Goal: Information Seeking & Learning: Learn about a topic

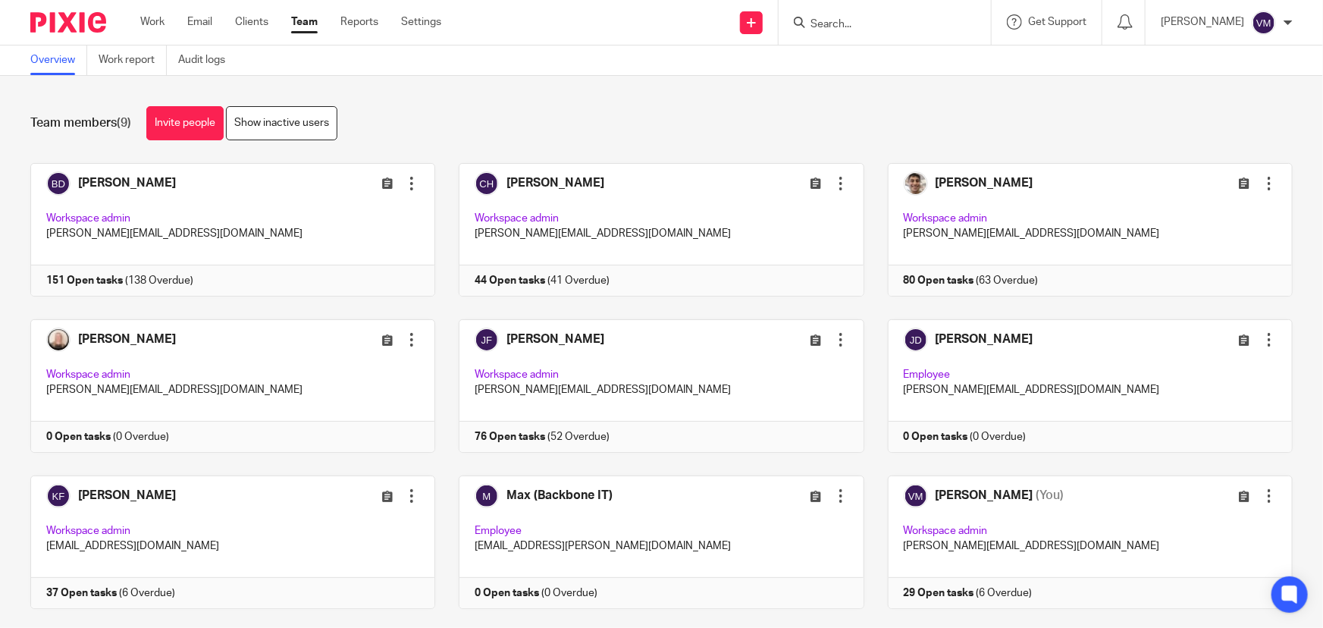
click at [882, 34] on div at bounding box center [885, 22] width 212 height 45
click at [873, 14] on form at bounding box center [889, 22] width 161 height 19
click at [864, 23] on input "Search" at bounding box center [877, 25] width 136 height 14
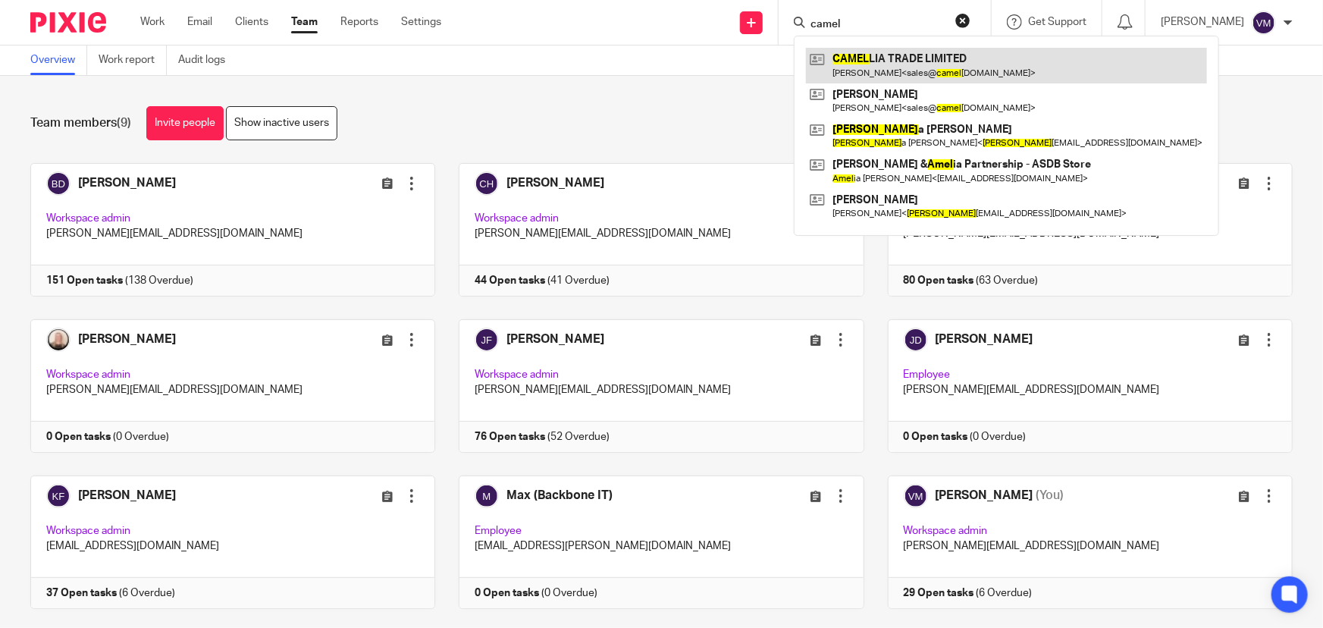
type input "camel"
click at [909, 76] on link at bounding box center [1006, 65] width 401 height 35
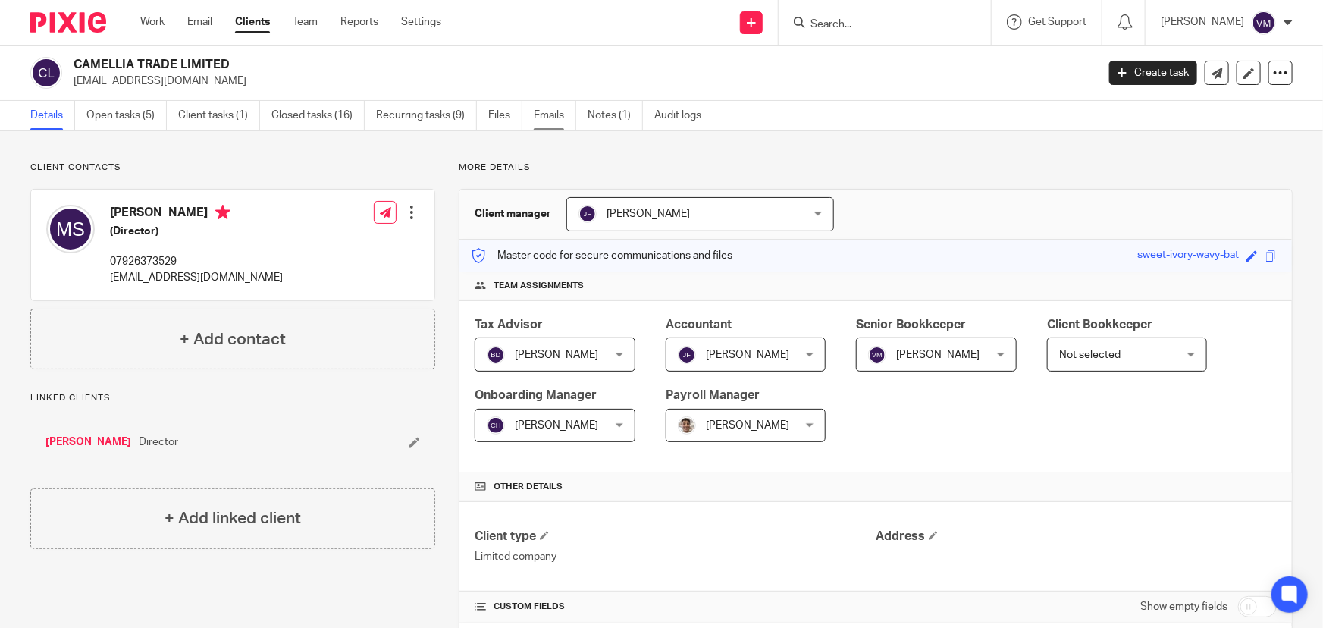
click at [553, 123] on link "Emails" at bounding box center [555, 116] width 42 height 30
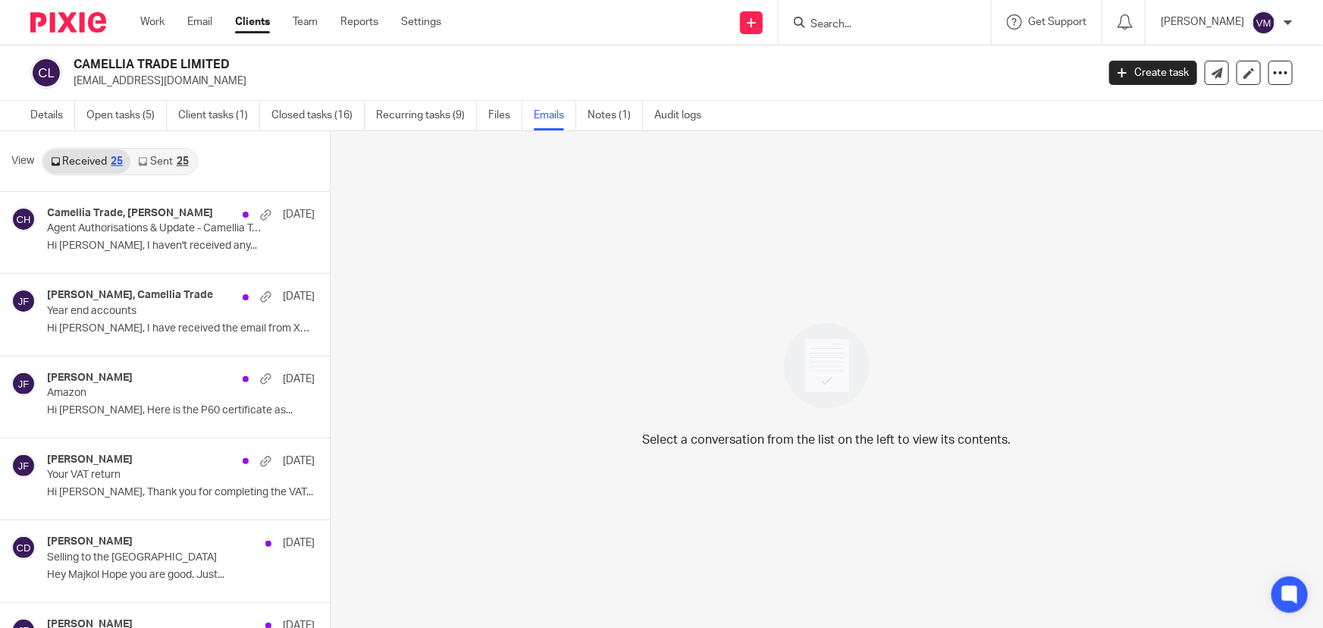
click at [174, 161] on link "Sent 25" at bounding box center [162, 161] width 65 height 24
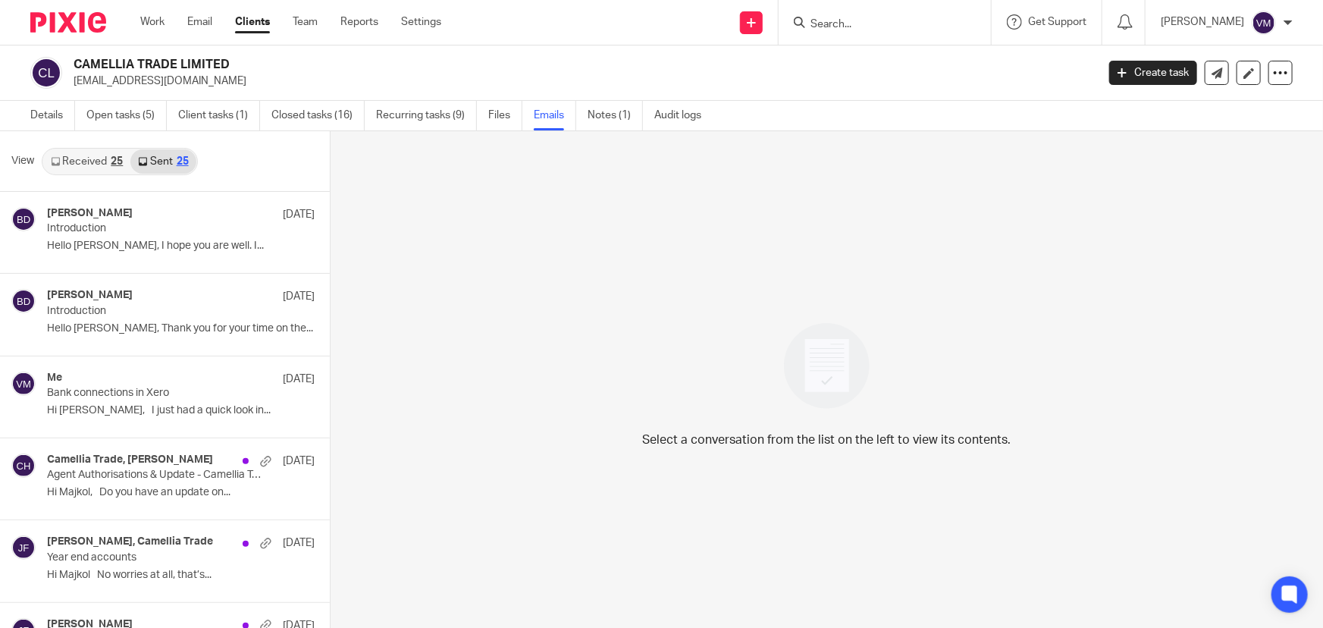
scroll to position [2, 0]
click at [42, 114] on link "Details" at bounding box center [52, 114] width 45 height 30
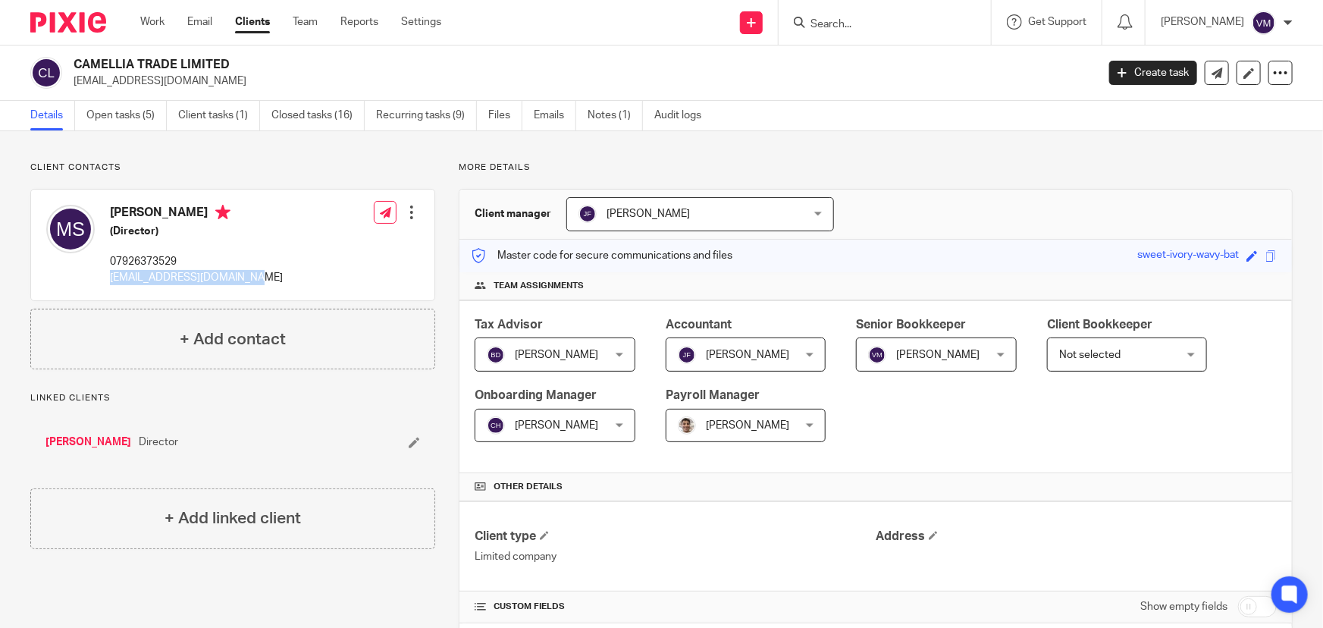
drag, startPoint x: 255, startPoint y: 276, endPoint x: 108, endPoint y: 281, distance: 147.1
click at [108, 281] on div "Majkol Simic (Director) 07926373529 sales@camelliatrade.co.uk Edit contact Crea…" at bounding box center [232, 245] width 403 height 111
copy p "[EMAIL_ADDRESS][DOMAIN_NAME]"
click at [315, 22] on link "Team" at bounding box center [305, 21] width 25 height 15
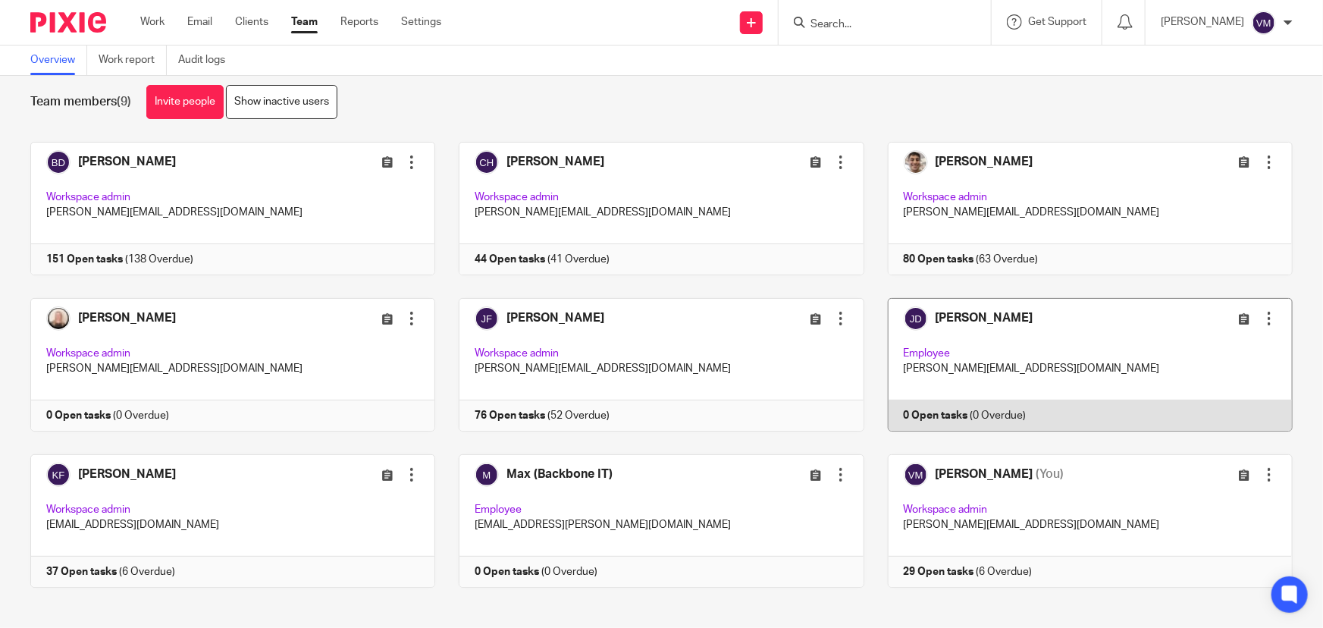
scroll to position [33, 0]
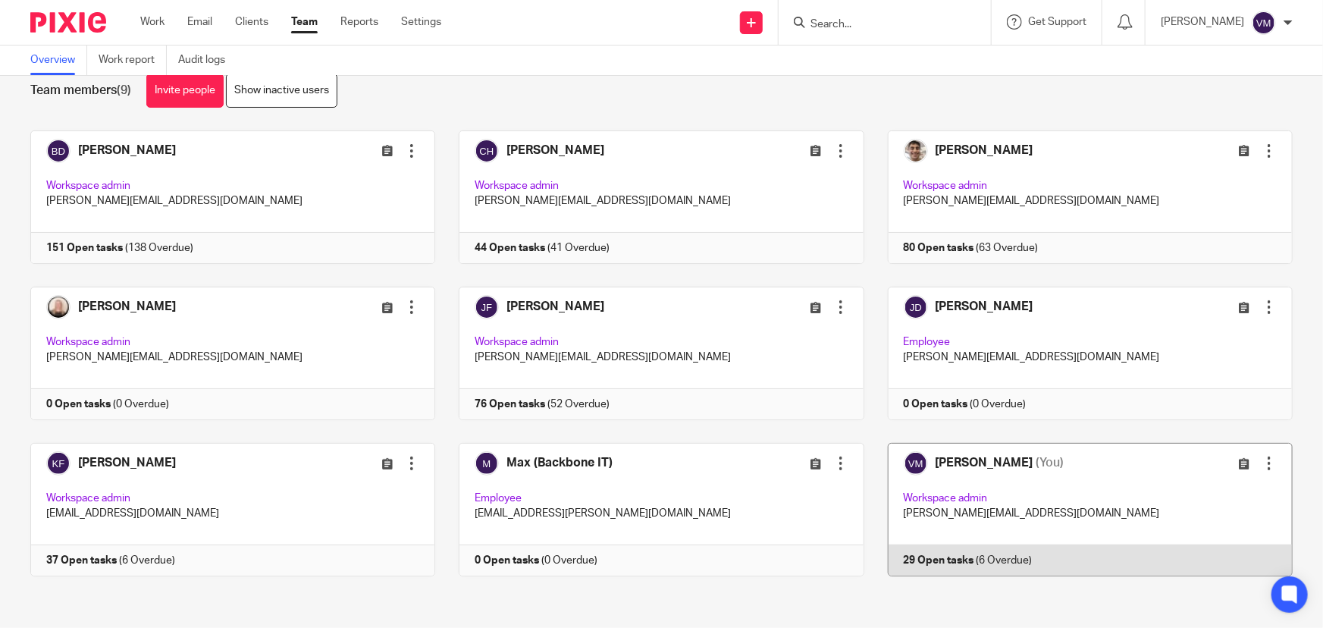
click at [983, 556] on link at bounding box center [1078, 509] width 428 height 133
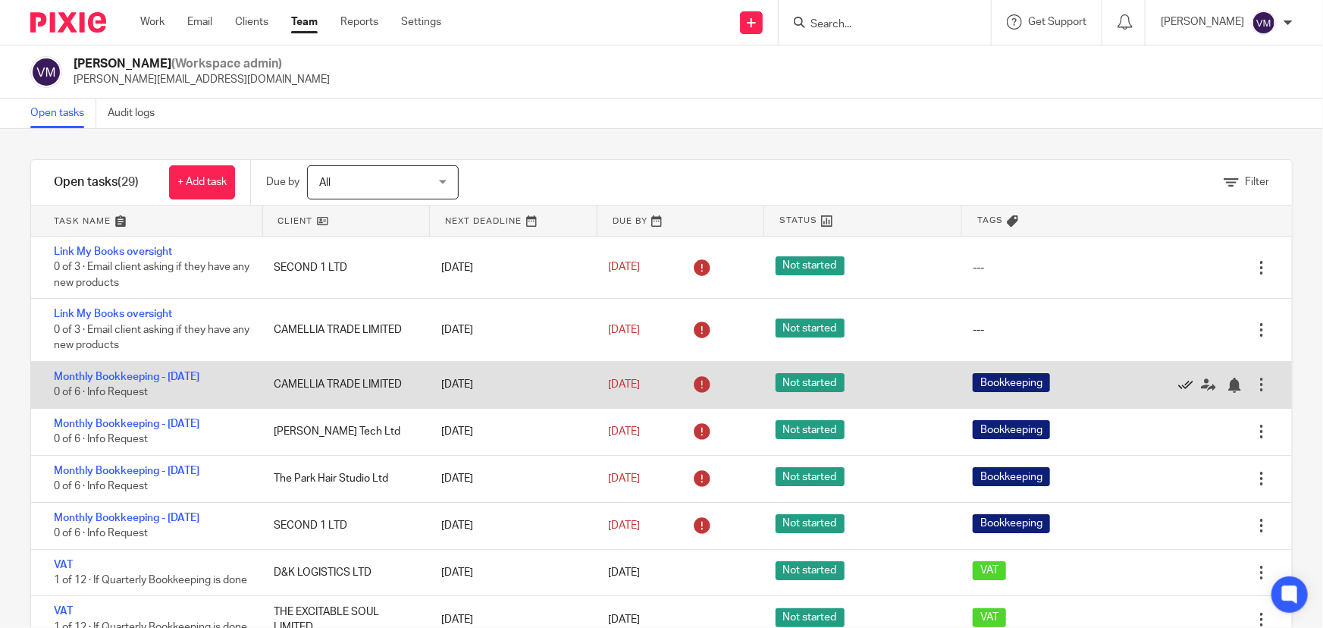
click at [1178, 384] on icon at bounding box center [1185, 385] width 15 height 15
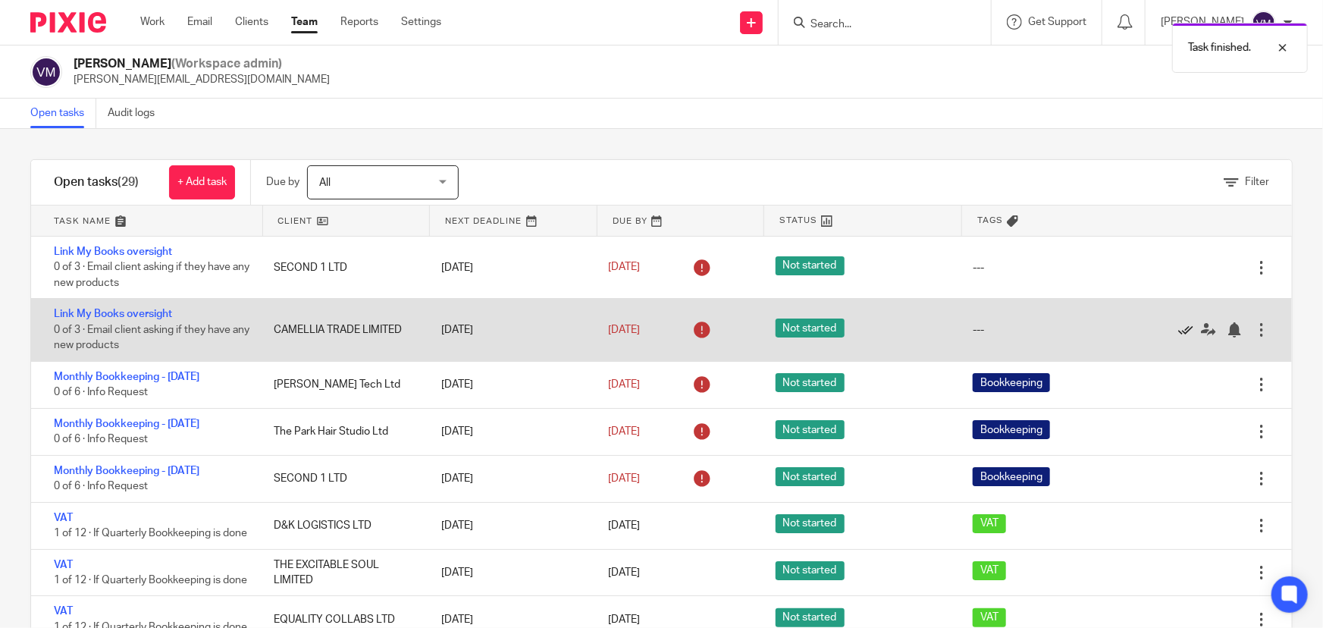
click at [1178, 328] on icon at bounding box center [1185, 329] width 15 height 15
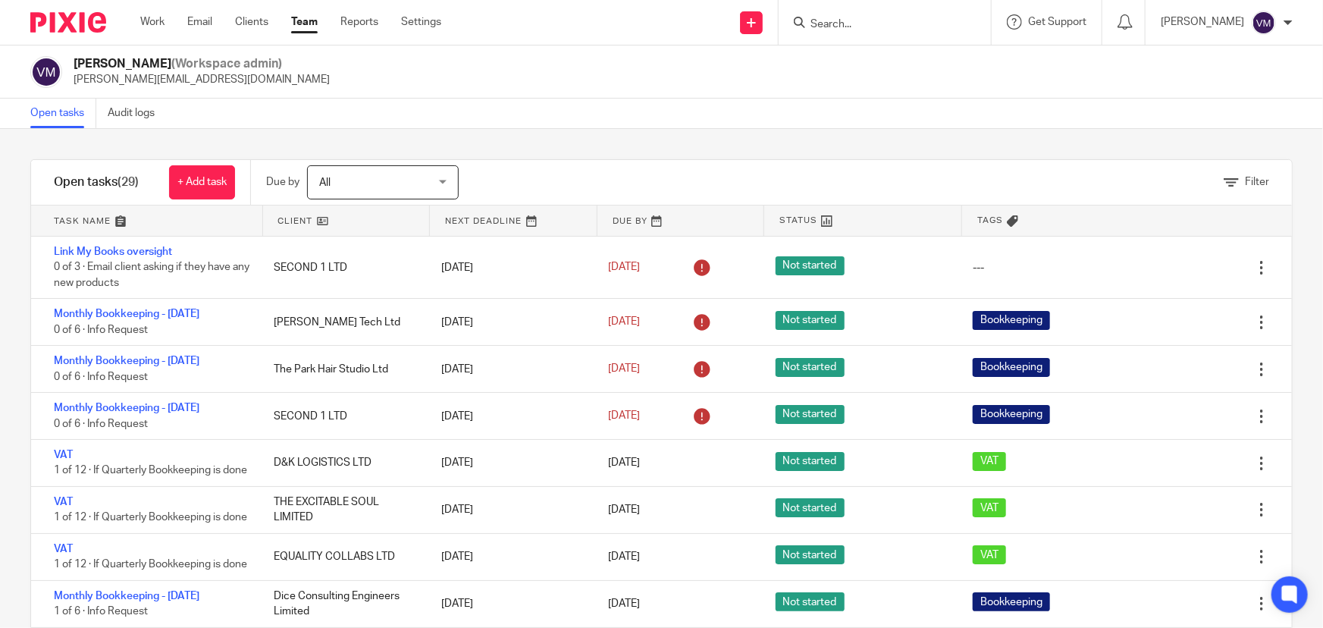
click at [300, 22] on link "Team" at bounding box center [304, 21] width 27 height 15
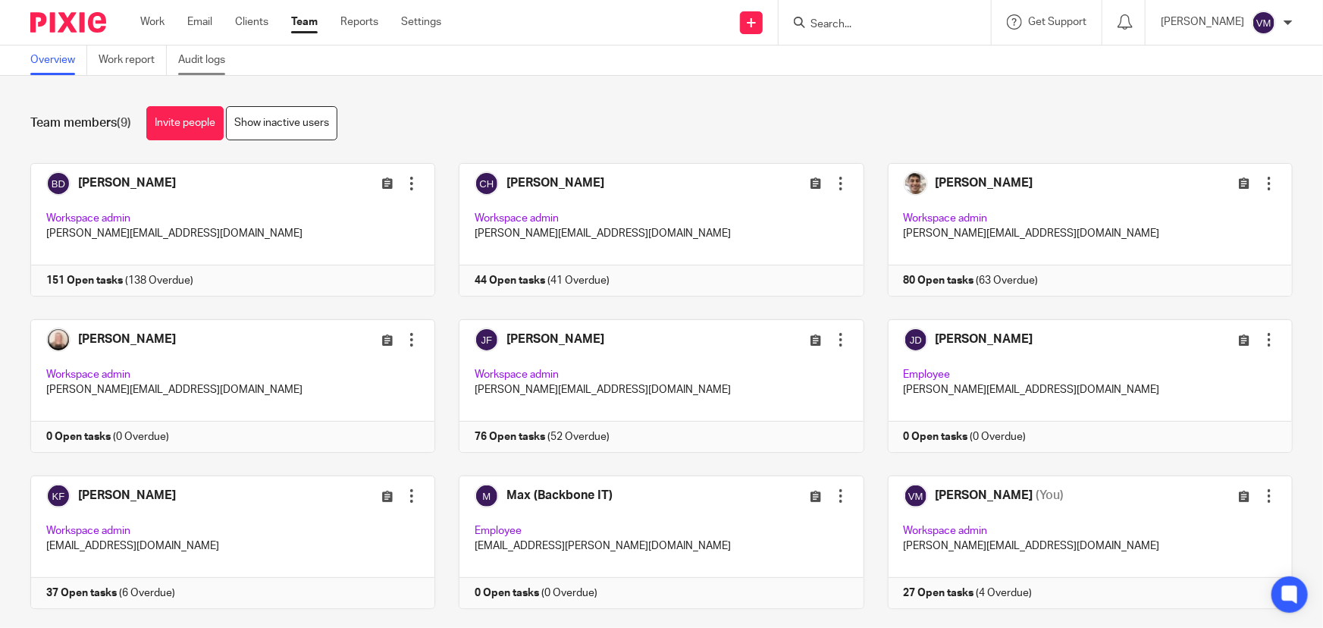
click at [221, 59] on link "Audit logs" at bounding box center [207, 60] width 58 height 30
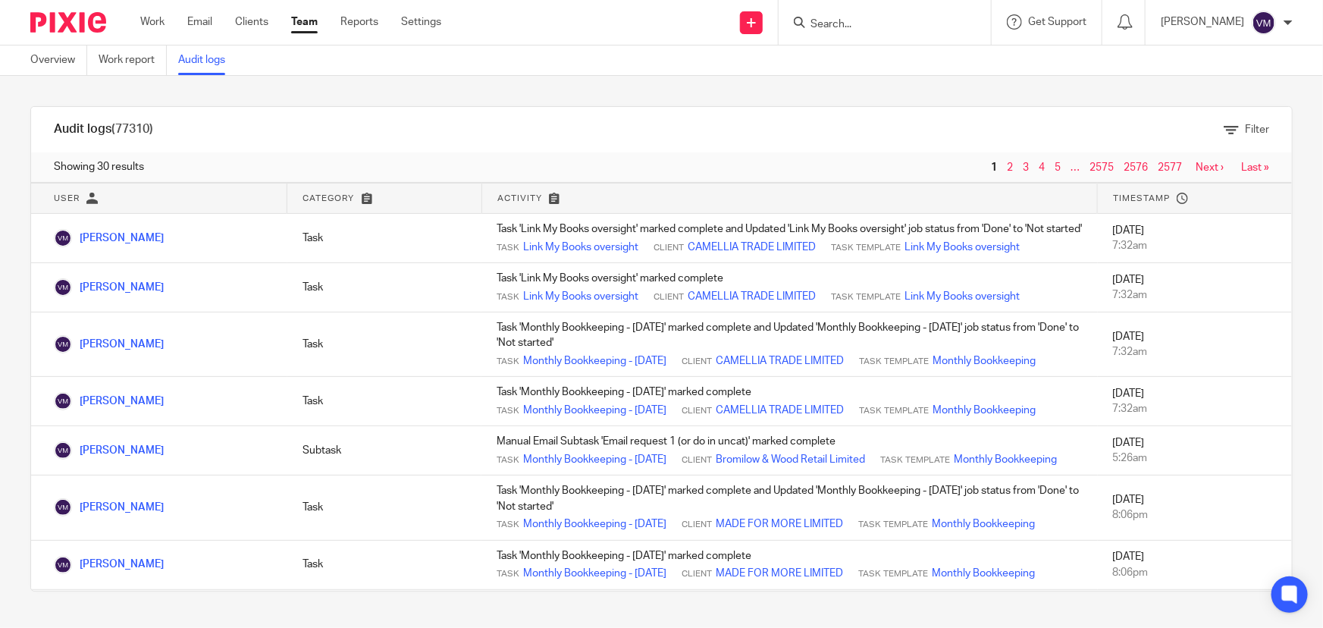
click at [296, 24] on link "Team" at bounding box center [304, 21] width 27 height 15
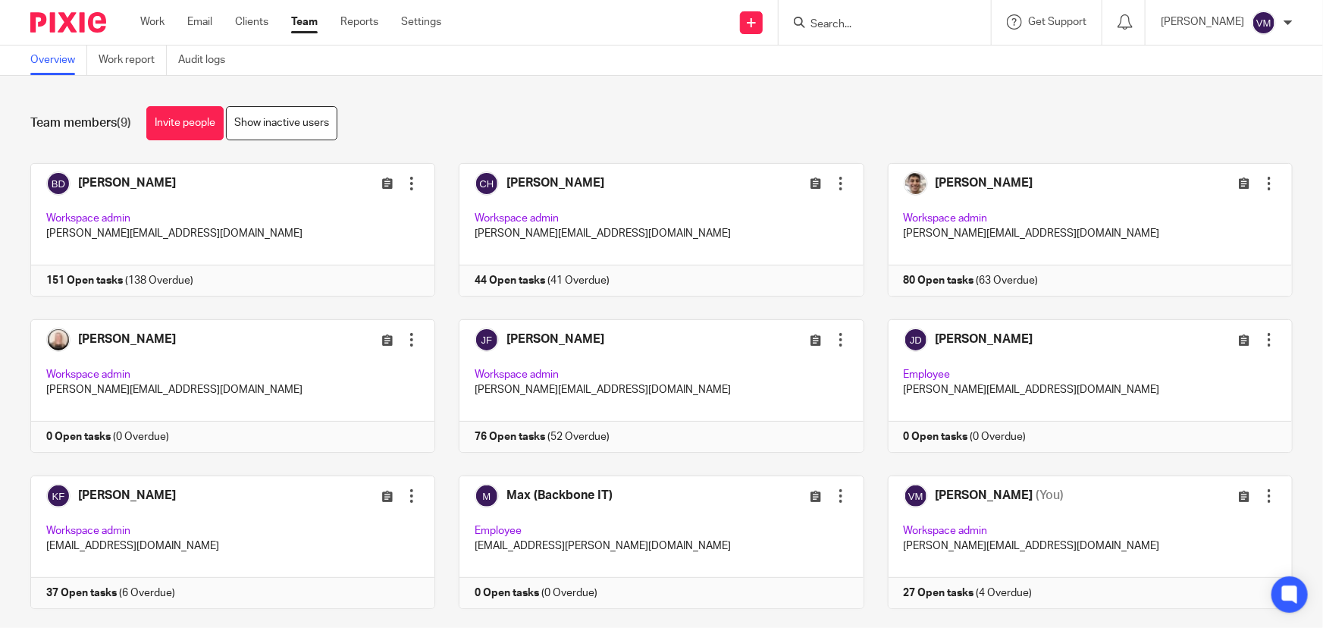
click at [867, 31] on form at bounding box center [889, 22] width 161 height 19
click at [861, 23] on input "Search" at bounding box center [877, 25] width 136 height 14
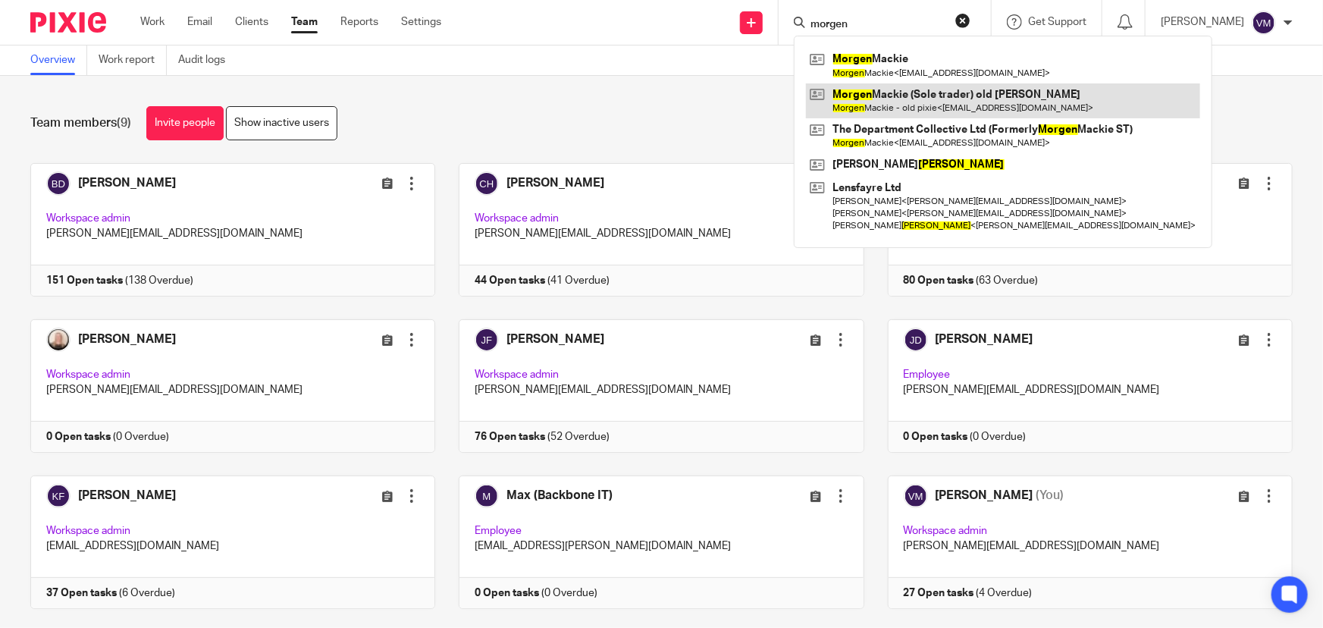
type input "morgen"
click at [923, 108] on link at bounding box center [1003, 100] width 394 height 35
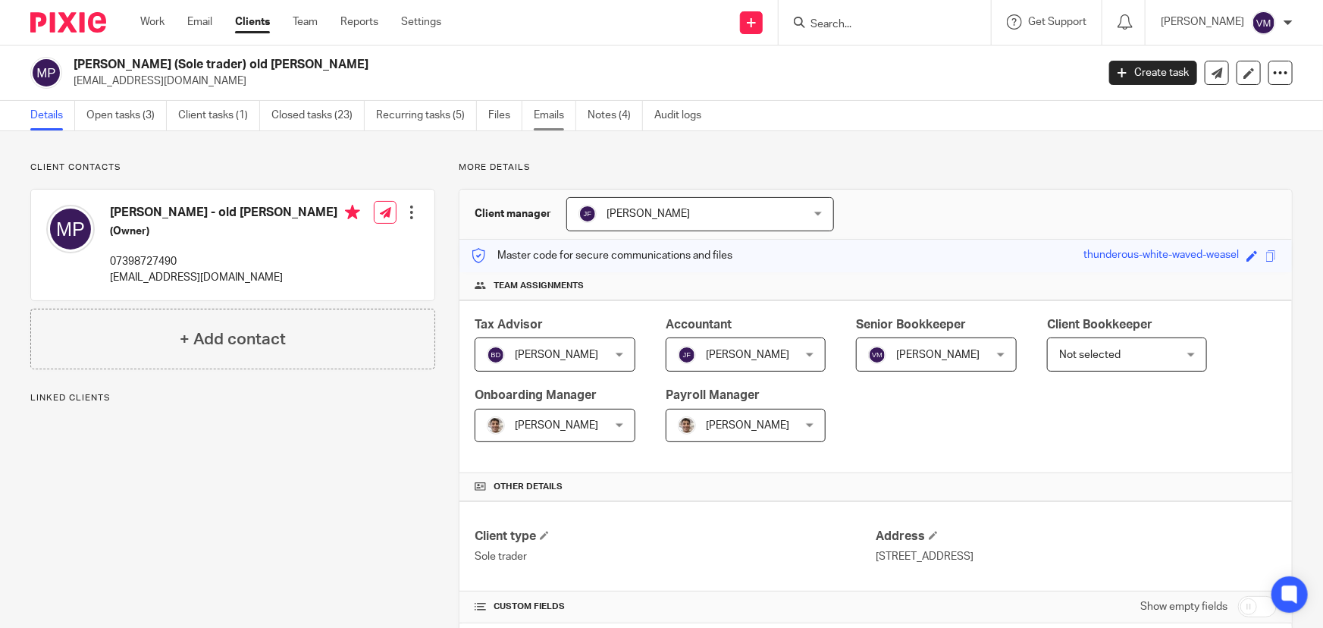
click at [554, 111] on link "Emails" at bounding box center [555, 116] width 42 height 30
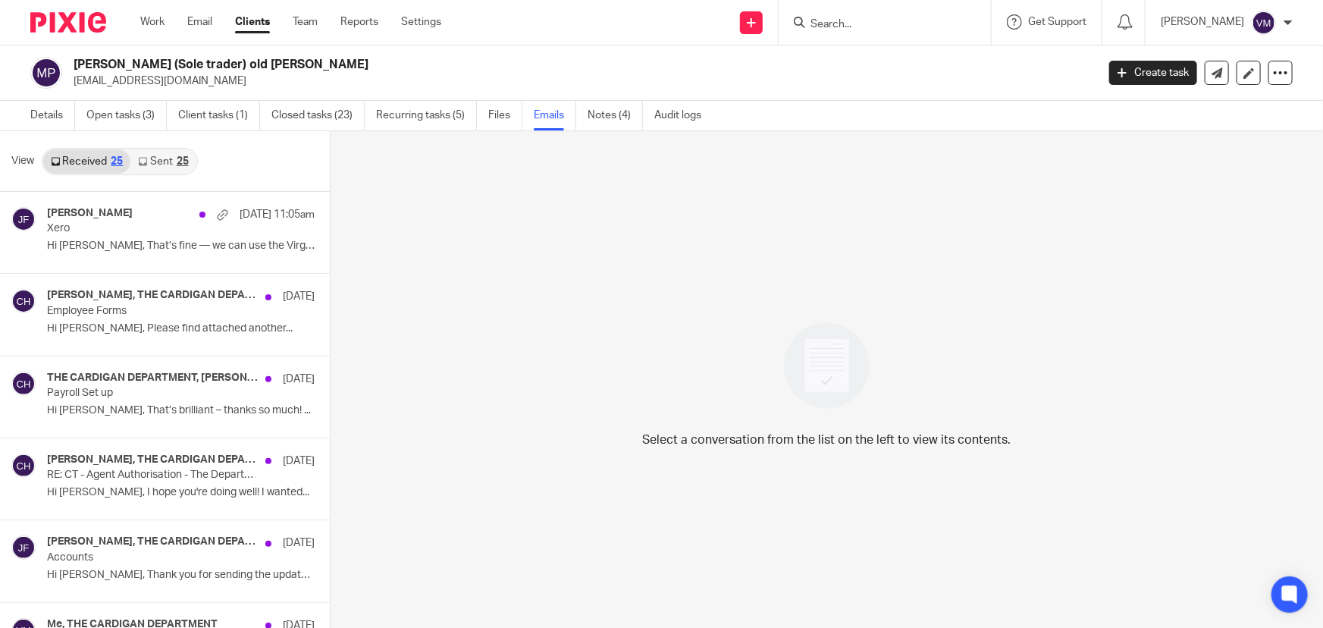
click at [162, 156] on link "Sent 25" at bounding box center [162, 161] width 65 height 24
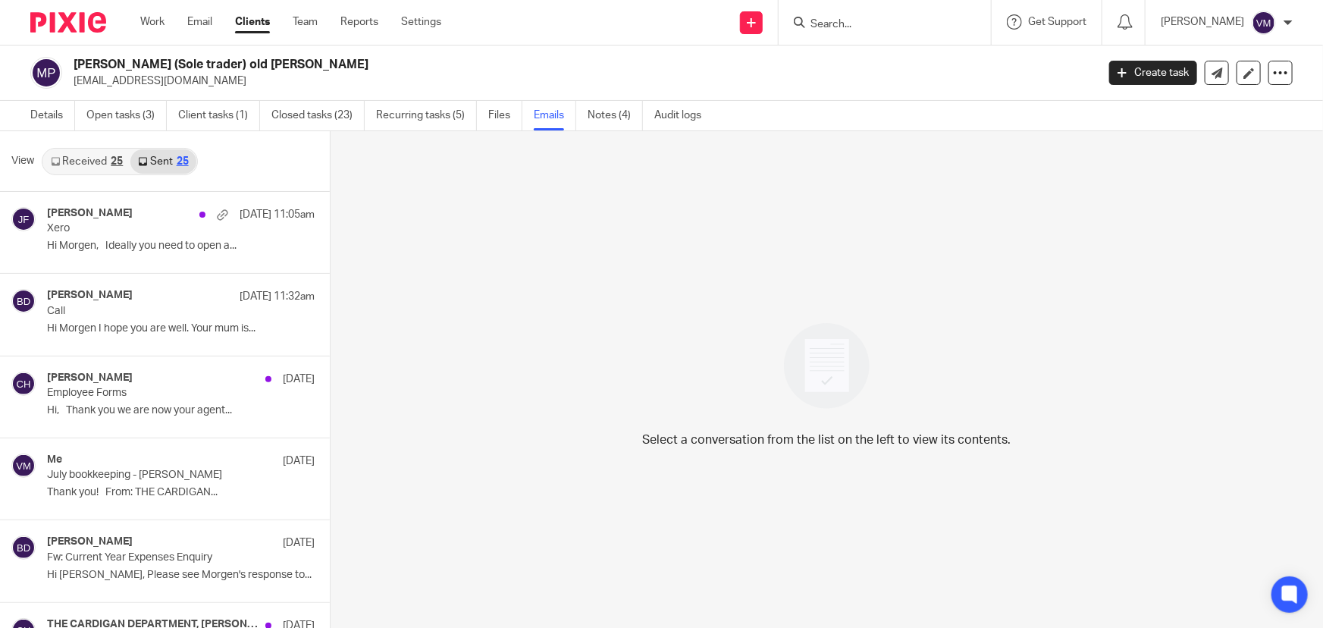
scroll to position [2, 0]
click at [105, 152] on link "Received 25" at bounding box center [86, 160] width 87 height 24
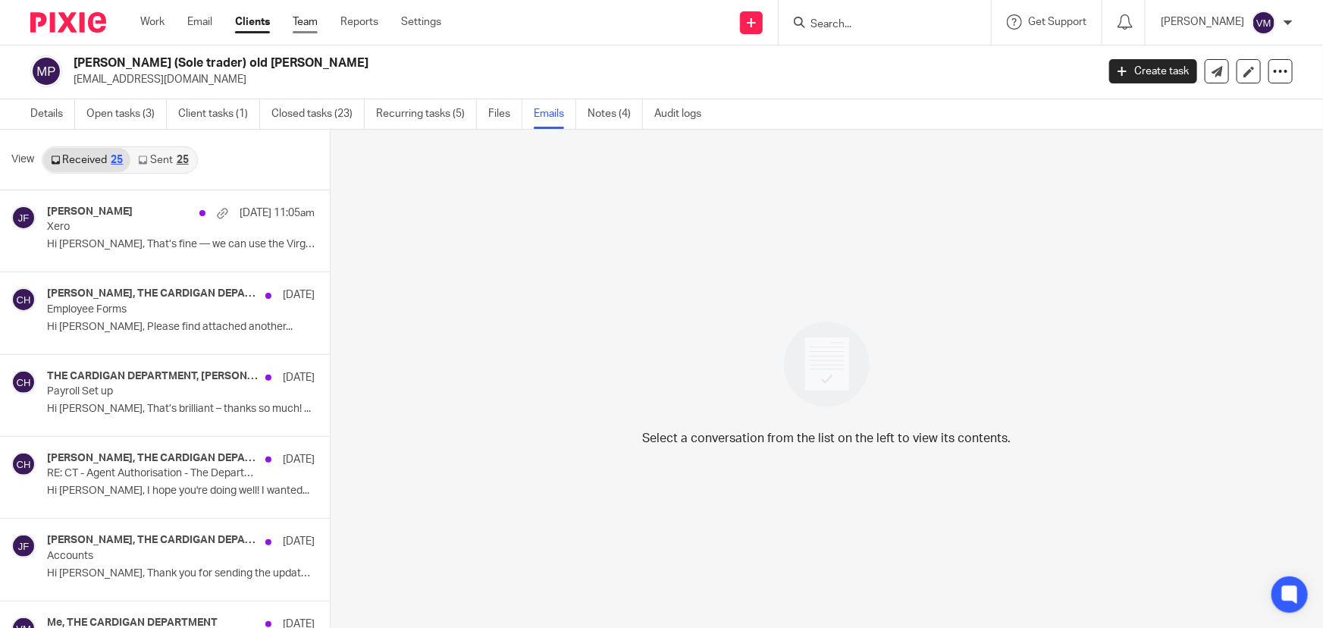
click at [303, 22] on link "Team" at bounding box center [305, 21] width 25 height 15
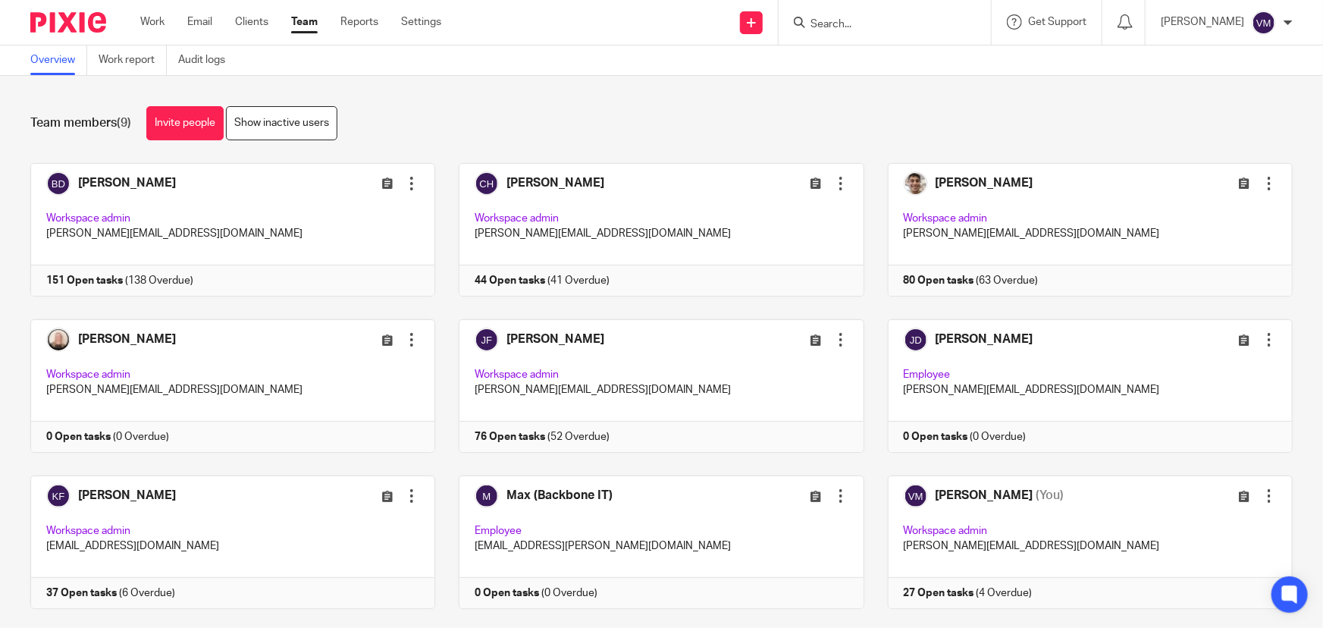
click at [297, 21] on link "Team" at bounding box center [304, 21] width 27 height 15
click at [214, 61] on link "Audit logs" at bounding box center [207, 60] width 58 height 30
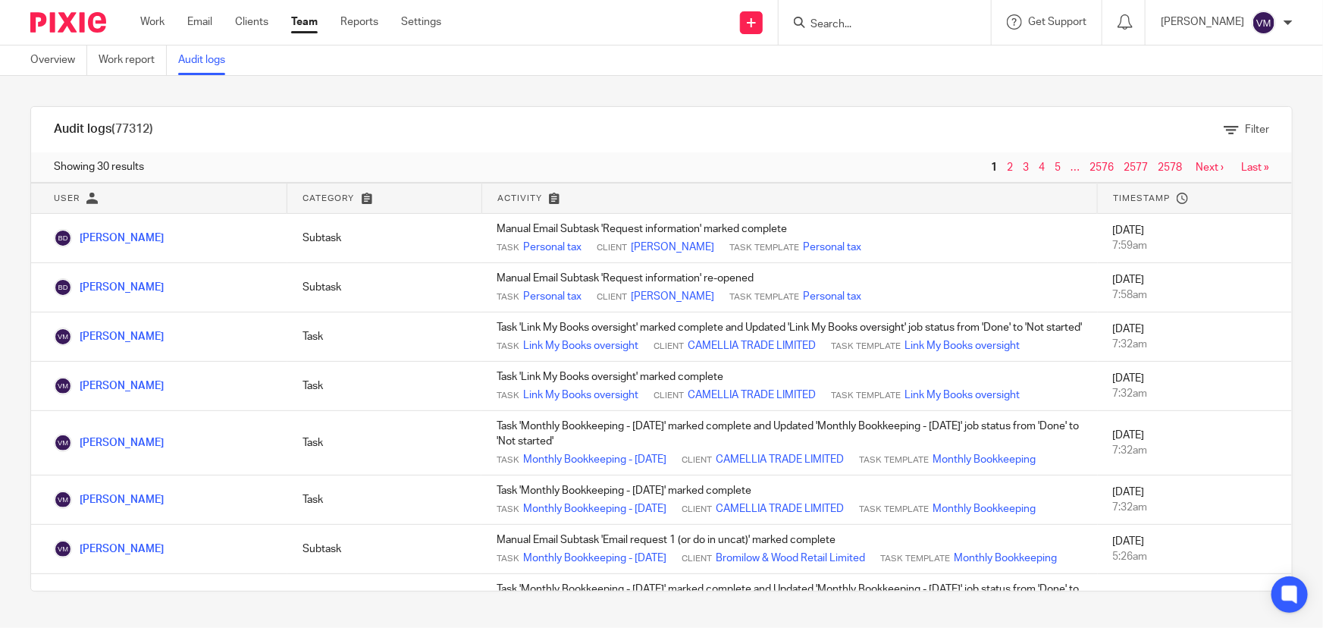
click at [302, 25] on link "Team" at bounding box center [304, 21] width 27 height 15
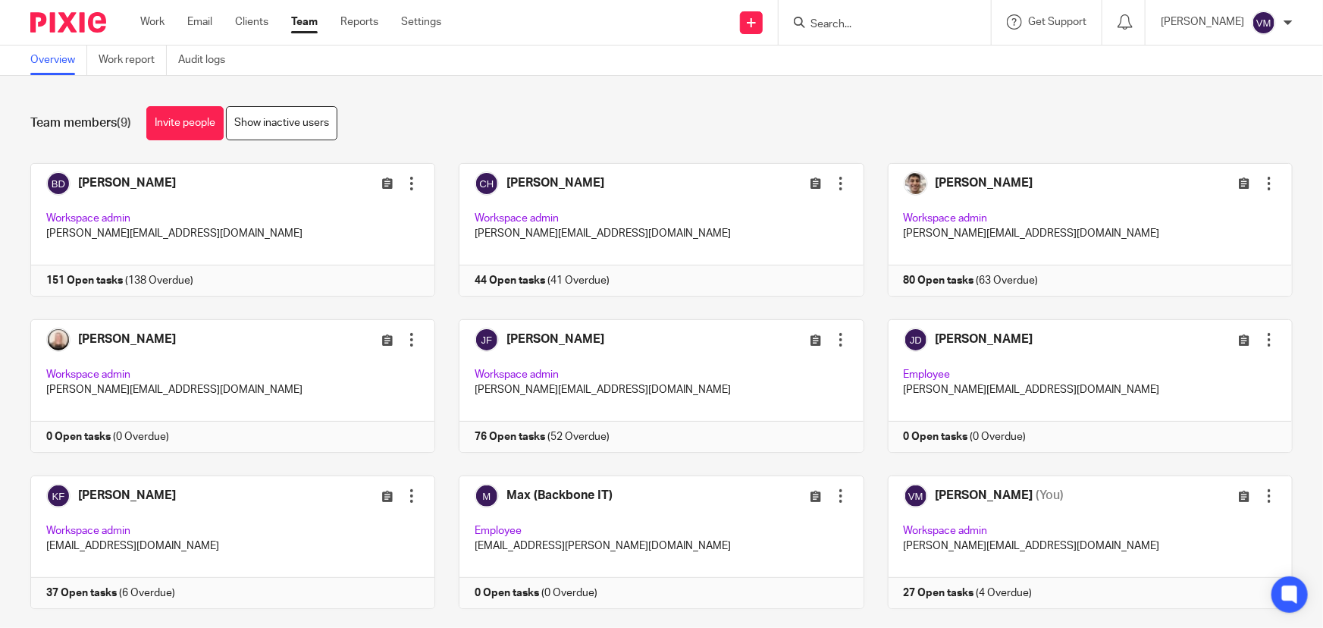
click at [845, 21] on input "Search" at bounding box center [877, 25] width 136 height 14
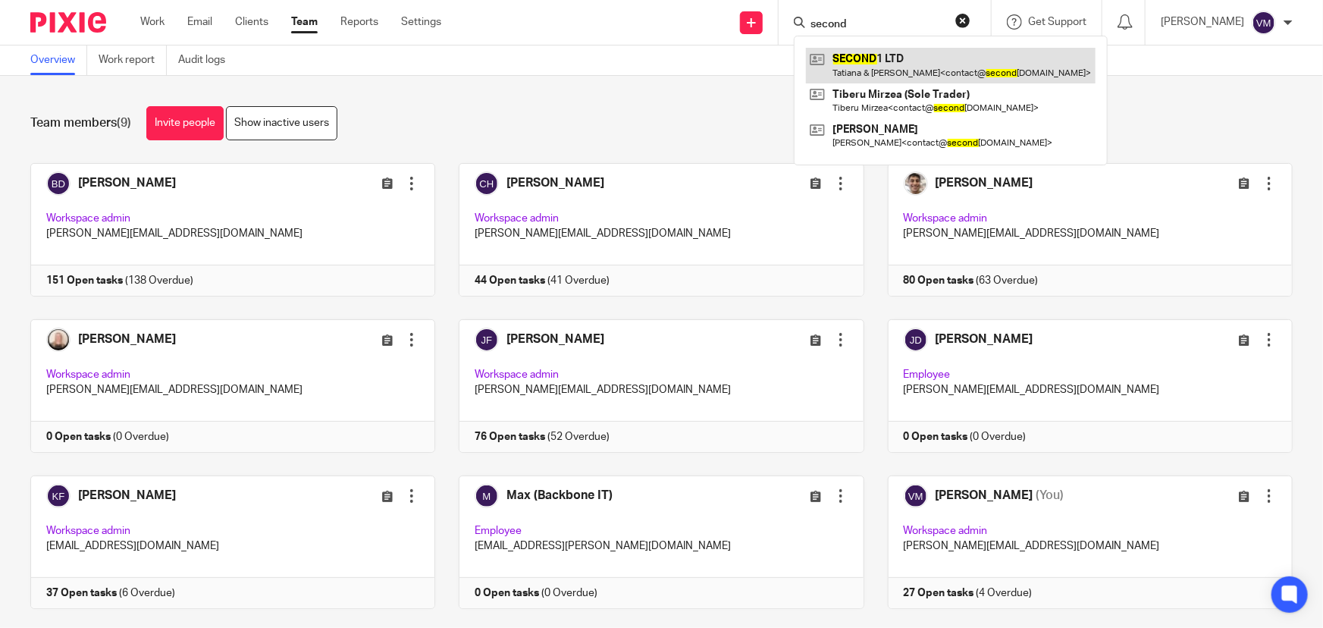
type input "second"
click at [938, 71] on link at bounding box center [951, 65] width 290 height 35
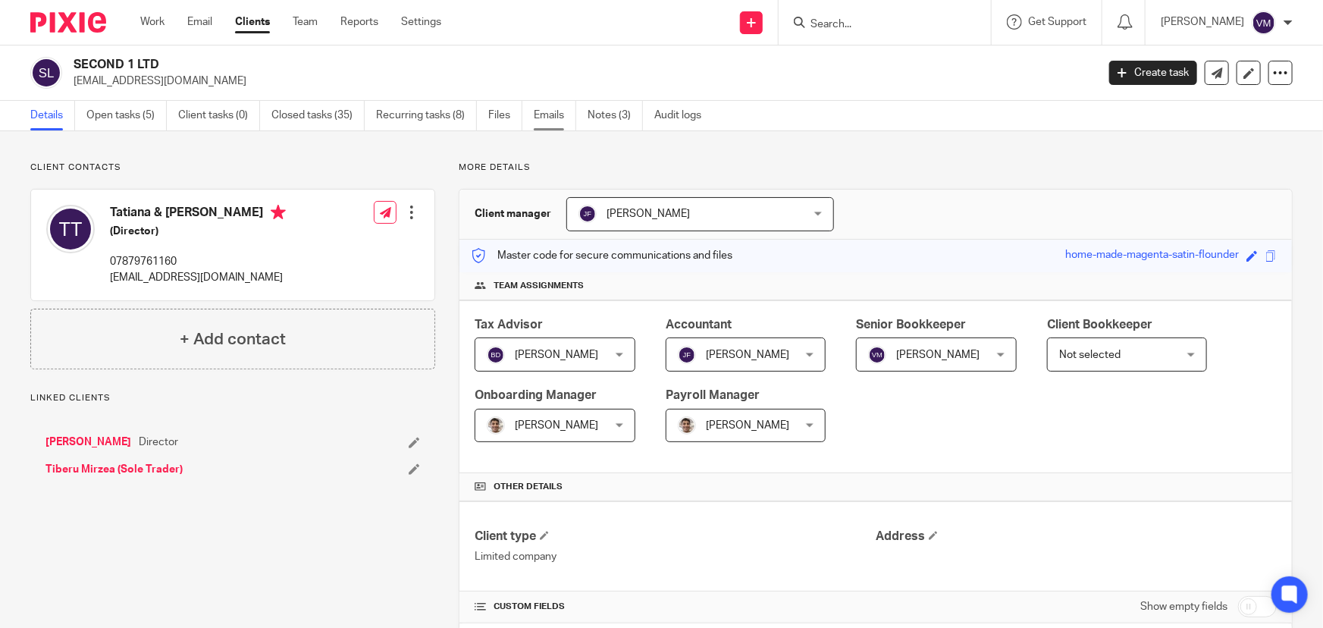
click at [545, 114] on link "Emails" at bounding box center [555, 116] width 42 height 30
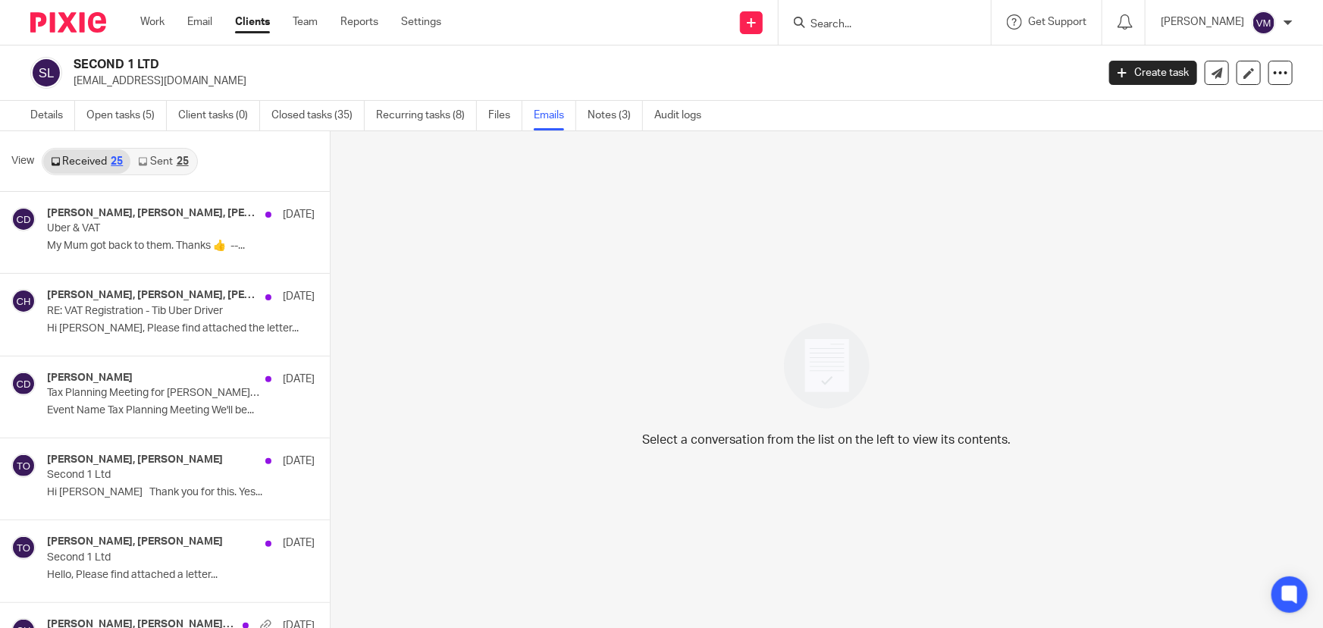
click at [151, 165] on link "Sent 25" at bounding box center [162, 161] width 65 height 24
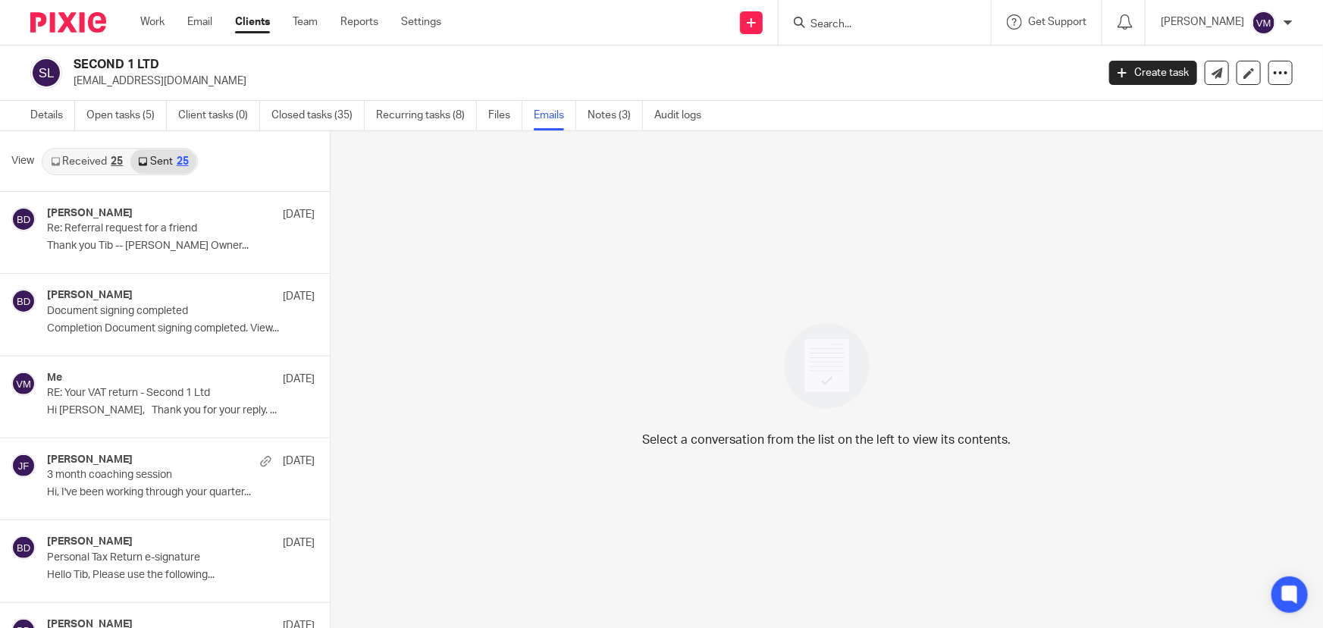
scroll to position [2, 0]
click at [312, 20] on link "Team" at bounding box center [305, 21] width 25 height 15
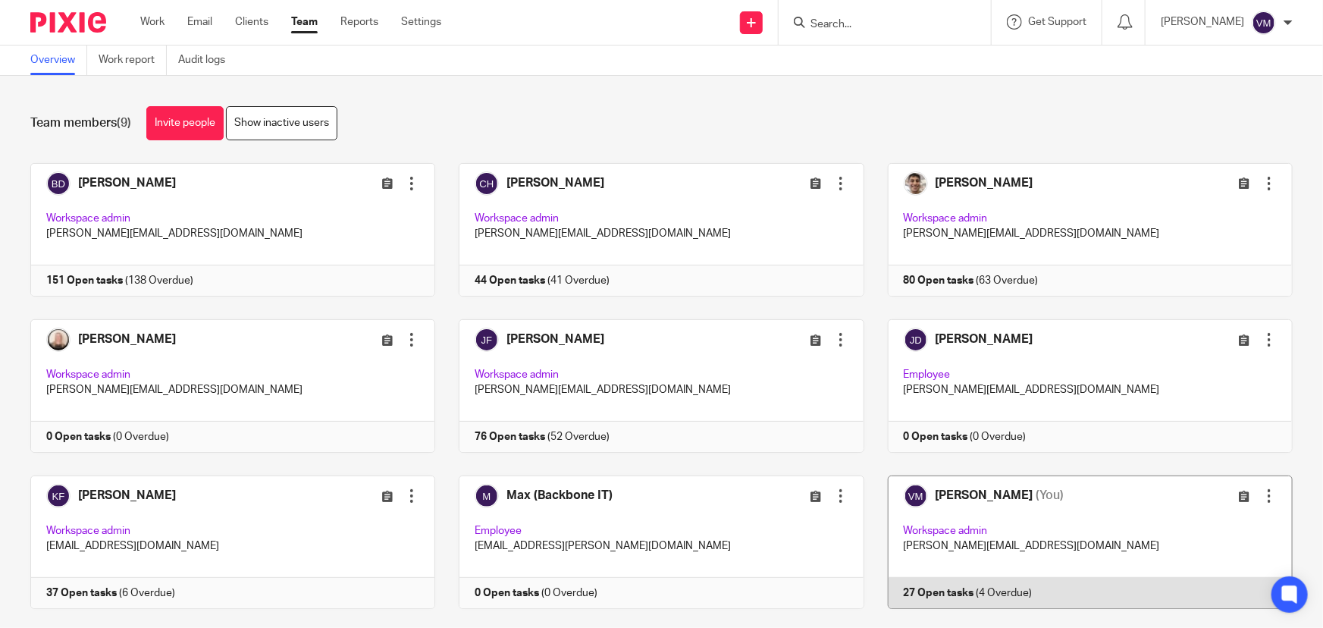
click at [1004, 586] on link at bounding box center [1078, 541] width 428 height 133
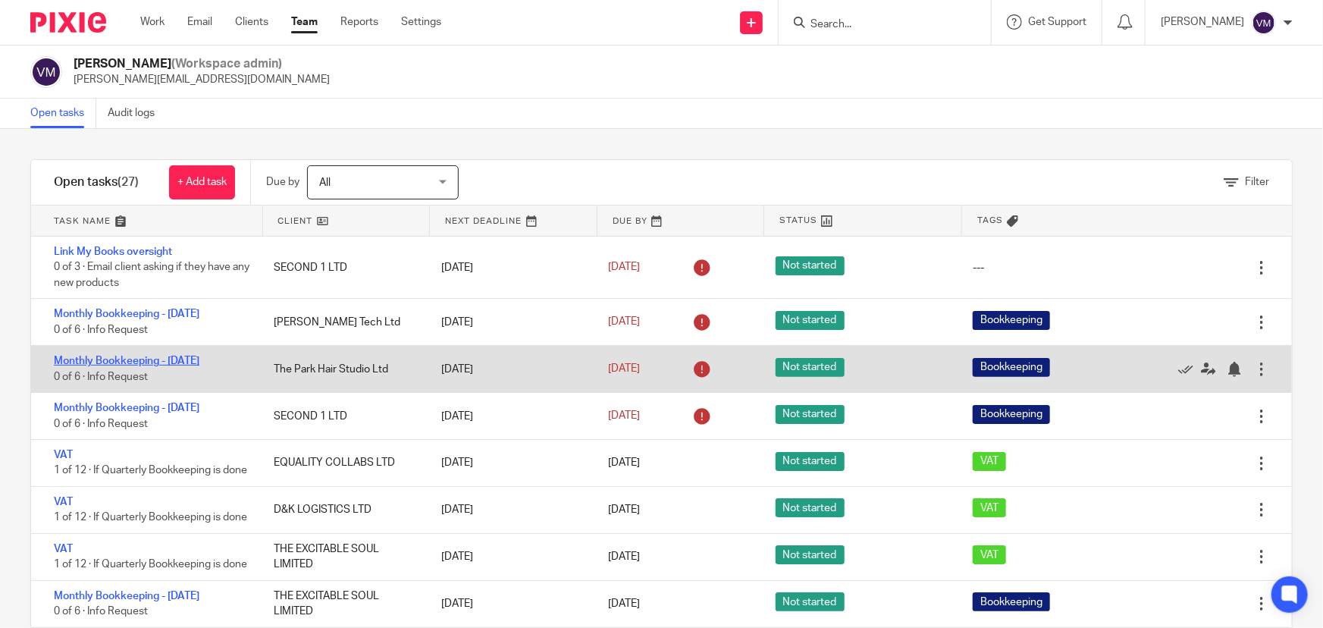
click at [167, 356] on link "Monthly Bookkeeping - July 2025" at bounding box center [127, 361] width 146 height 11
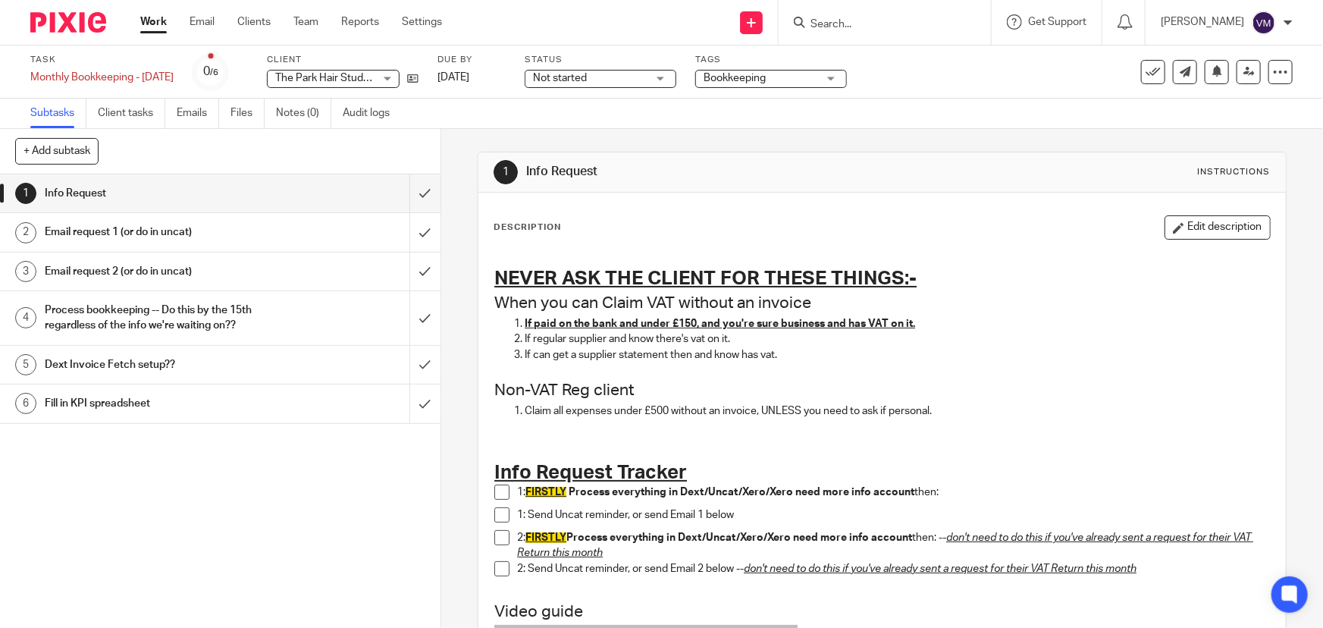
click at [874, 10] on div at bounding box center [885, 22] width 212 height 45
click at [867, 20] on input "Search" at bounding box center [877, 25] width 136 height 14
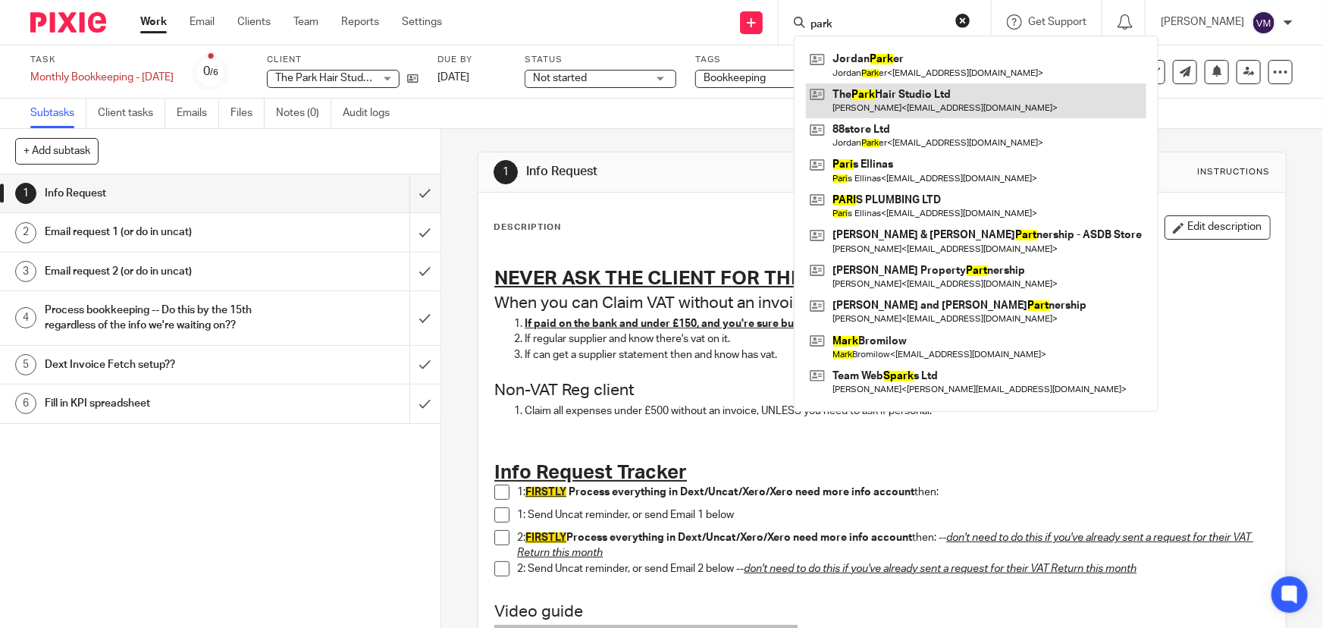
type input "park"
click at [927, 102] on link at bounding box center [976, 100] width 340 height 35
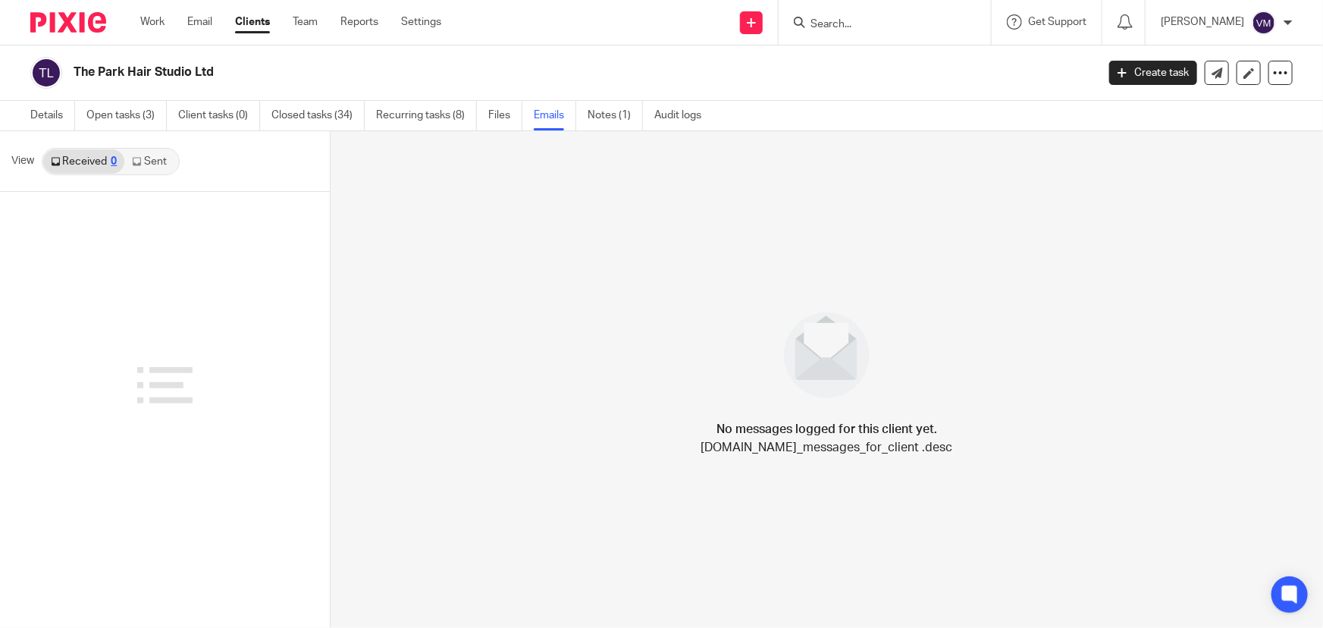
click at [158, 160] on link "Sent" at bounding box center [150, 161] width 53 height 24
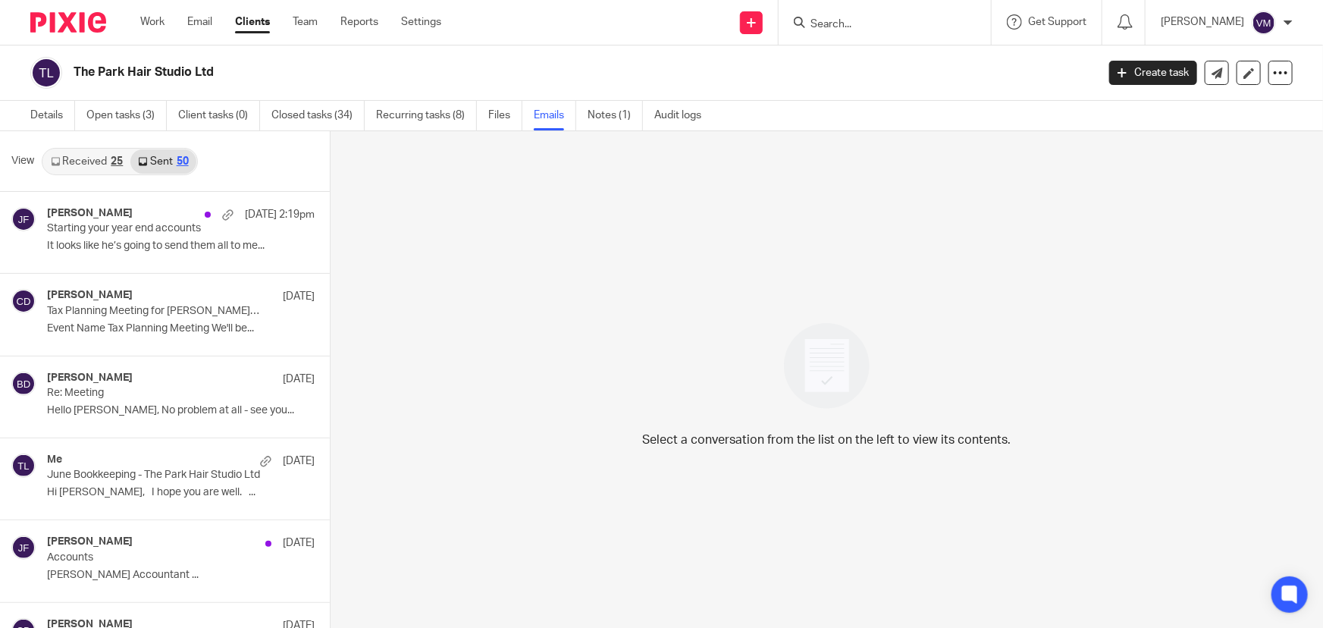
click at [100, 154] on link "Received 25" at bounding box center [86, 161] width 87 height 24
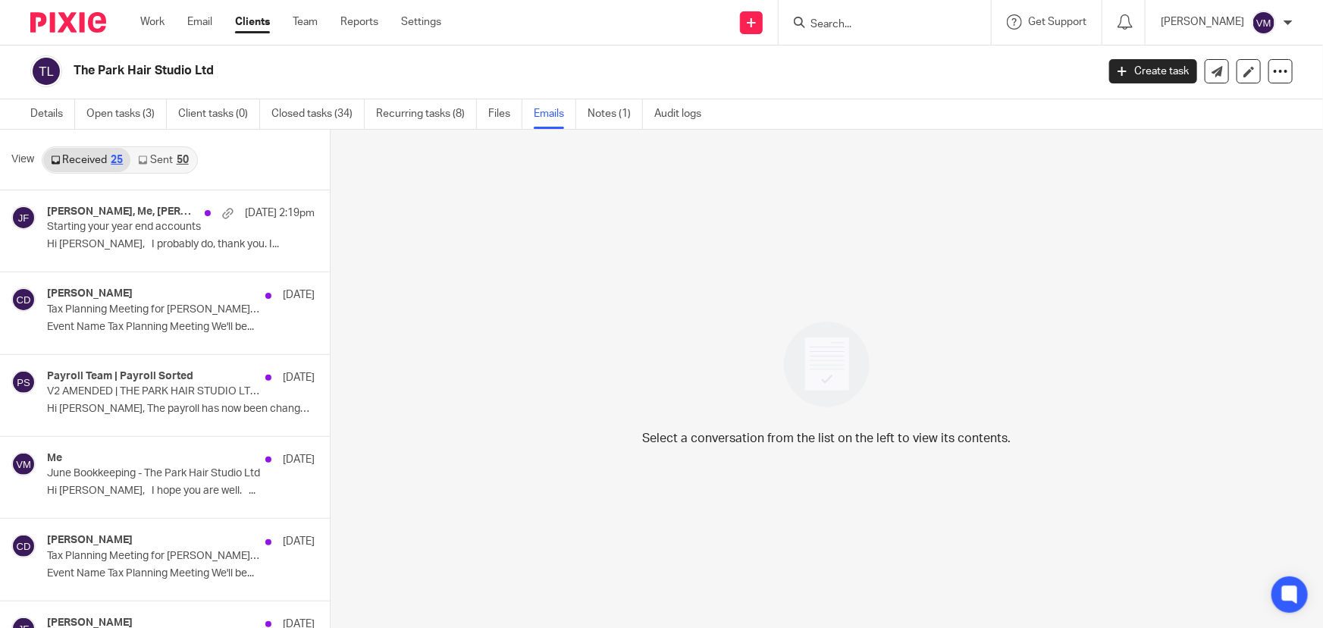
click at [161, 158] on link "Sent 50" at bounding box center [162, 160] width 65 height 24
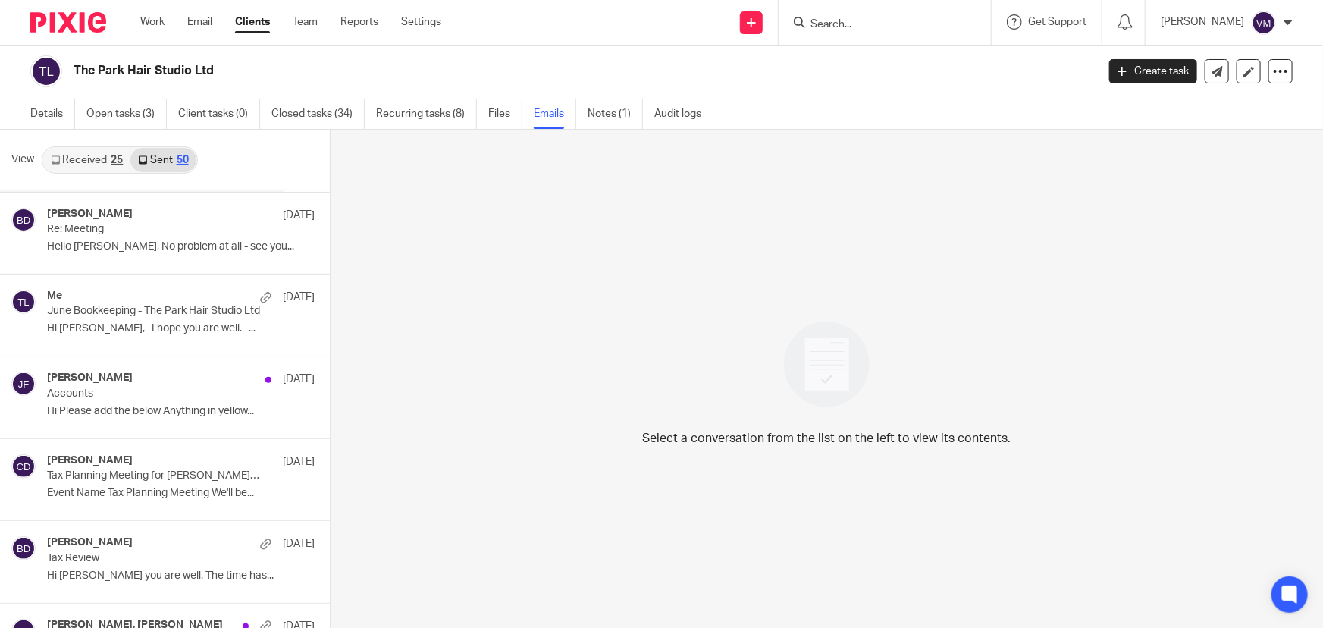
scroll to position [137, 0]
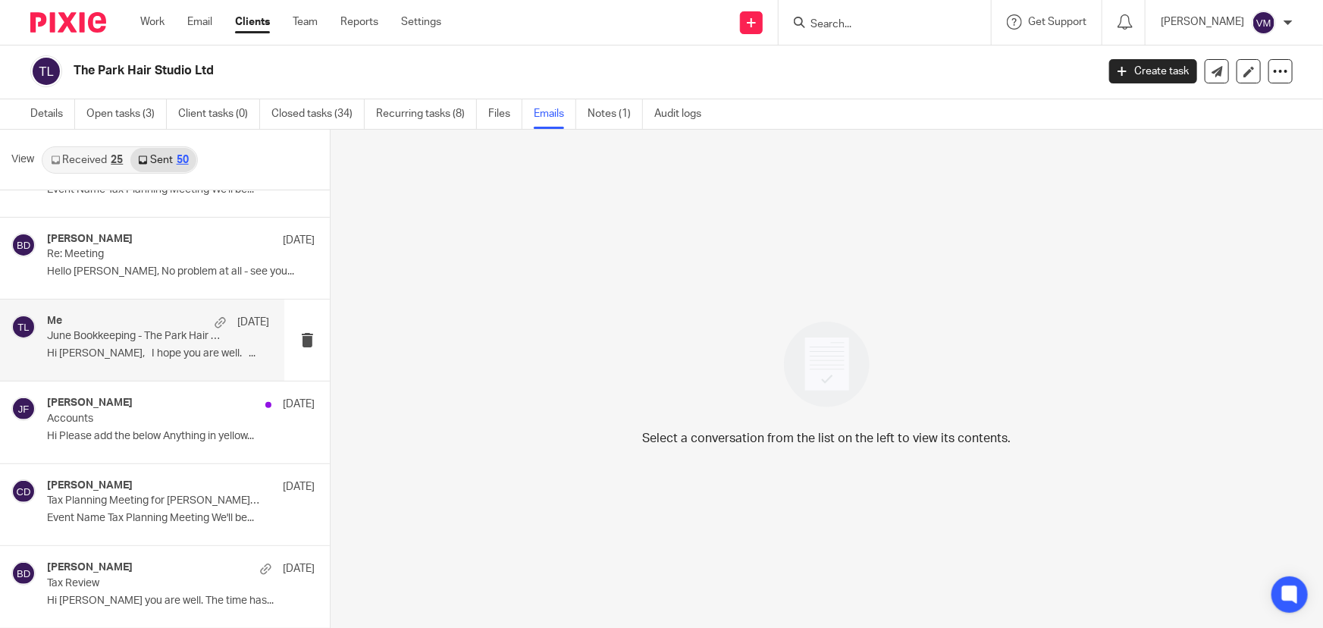
click at [105, 315] on div "Me 14 Jul" at bounding box center [158, 322] width 222 height 15
click at [89, 333] on p "June Bookkeeping - The Park Hair Studio Ltd" at bounding box center [136, 336] width 178 height 13
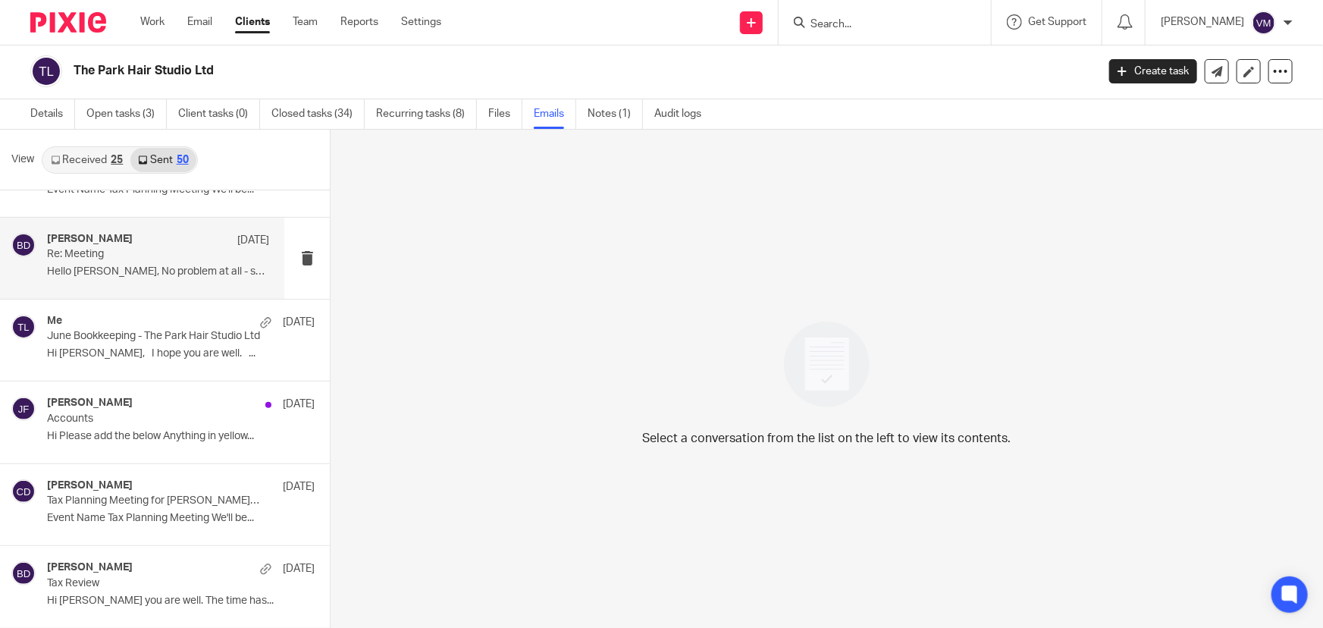
click at [111, 258] on p "Re: Meeting" at bounding box center [136, 254] width 178 height 13
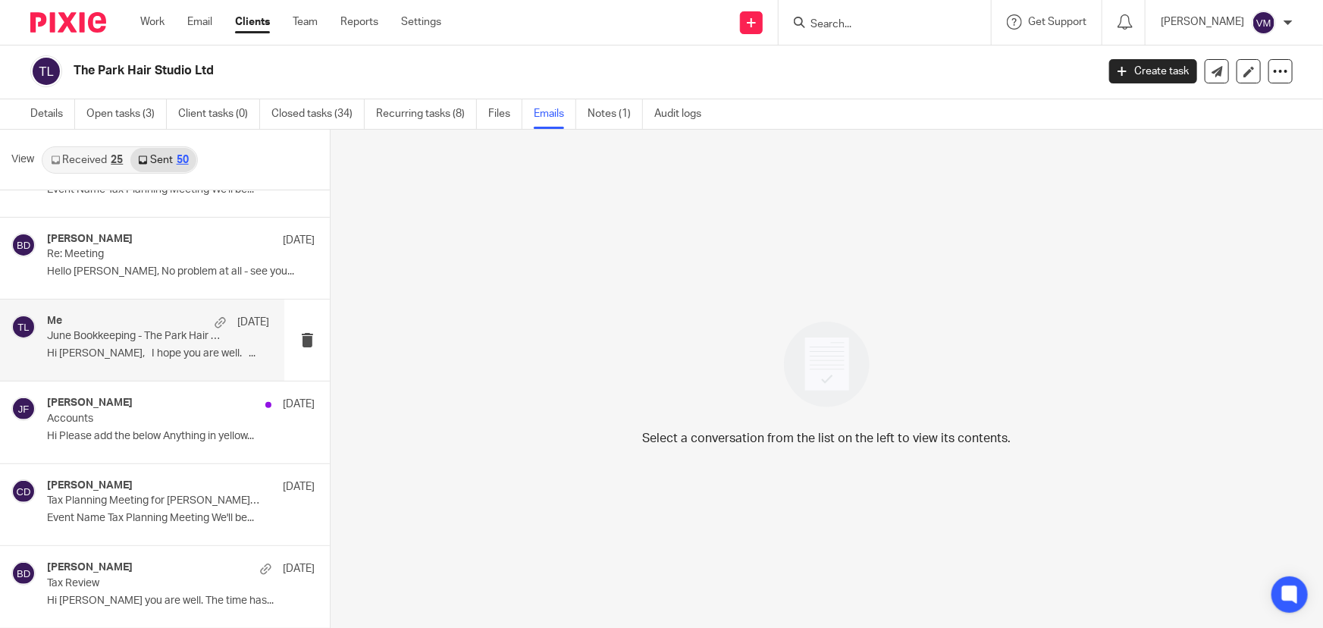
click at [85, 347] on p "Hi Adam, I hope you are well. ..." at bounding box center [158, 353] width 222 height 13
click at [544, 112] on link "Emails" at bounding box center [555, 114] width 42 height 30
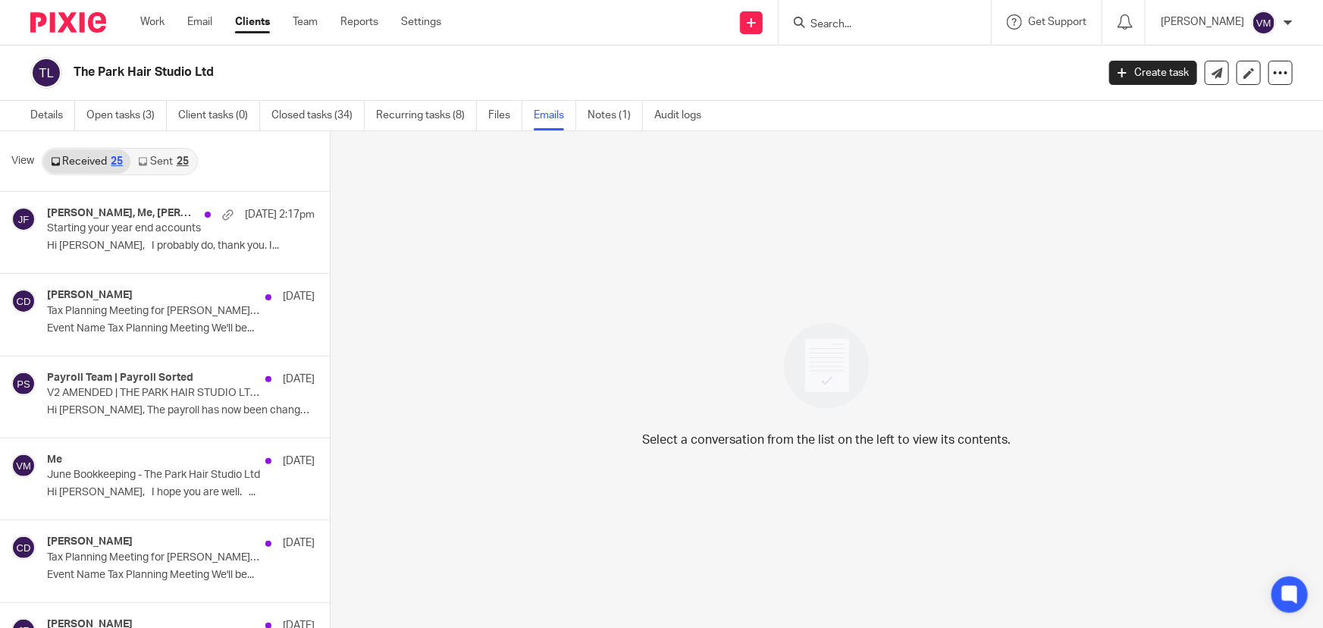
click at [155, 158] on link "Sent 25" at bounding box center [162, 161] width 65 height 24
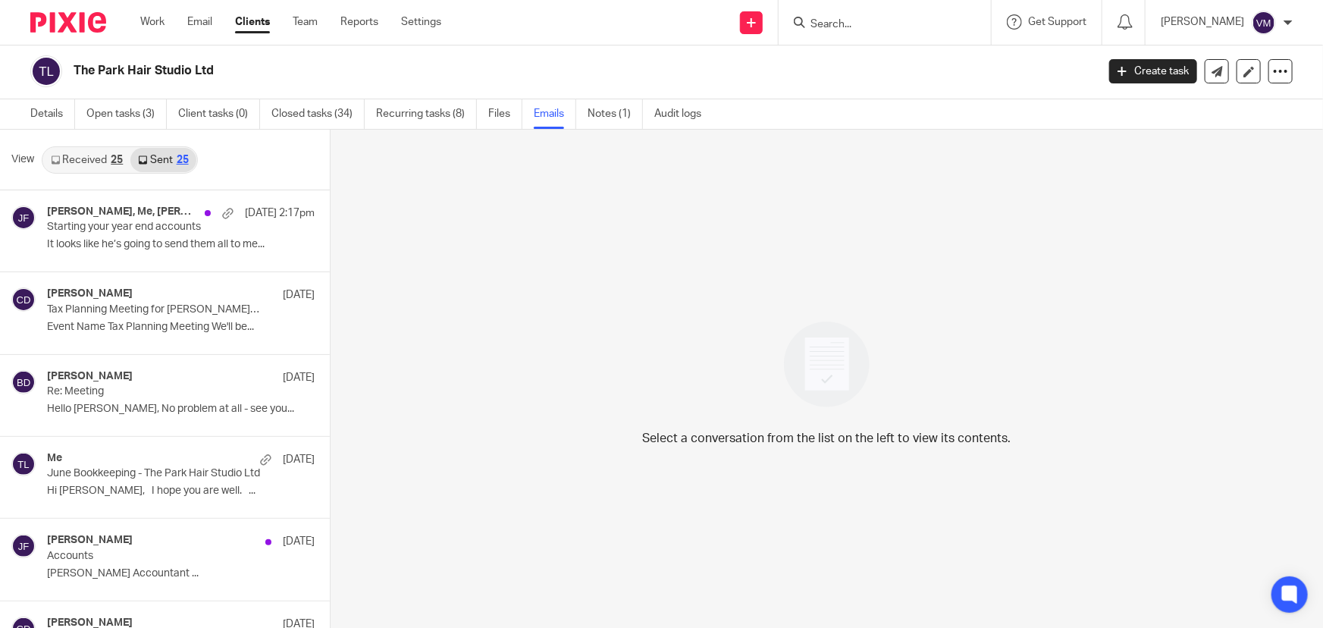
click at [93, 156] on link "Received 25" at bounding box center [86, 160] width 87 height 24
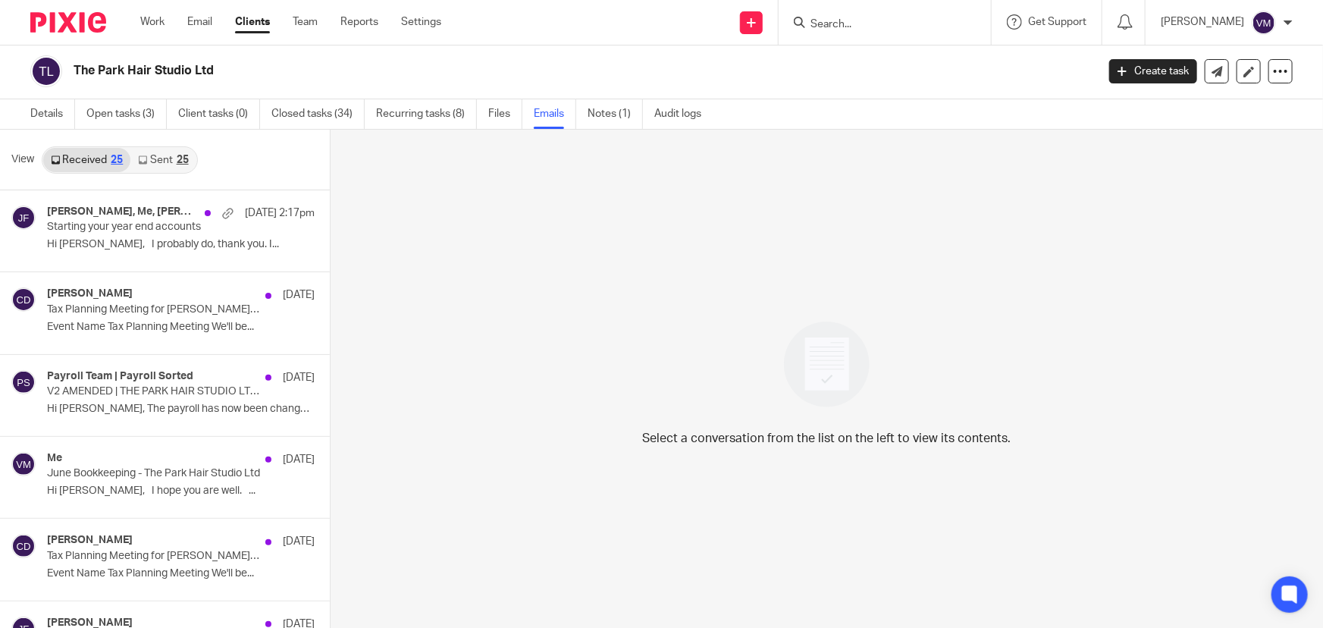
click at [161, 158] on link "Sent 25" at bounding box center [162, 160] width 65 height 24
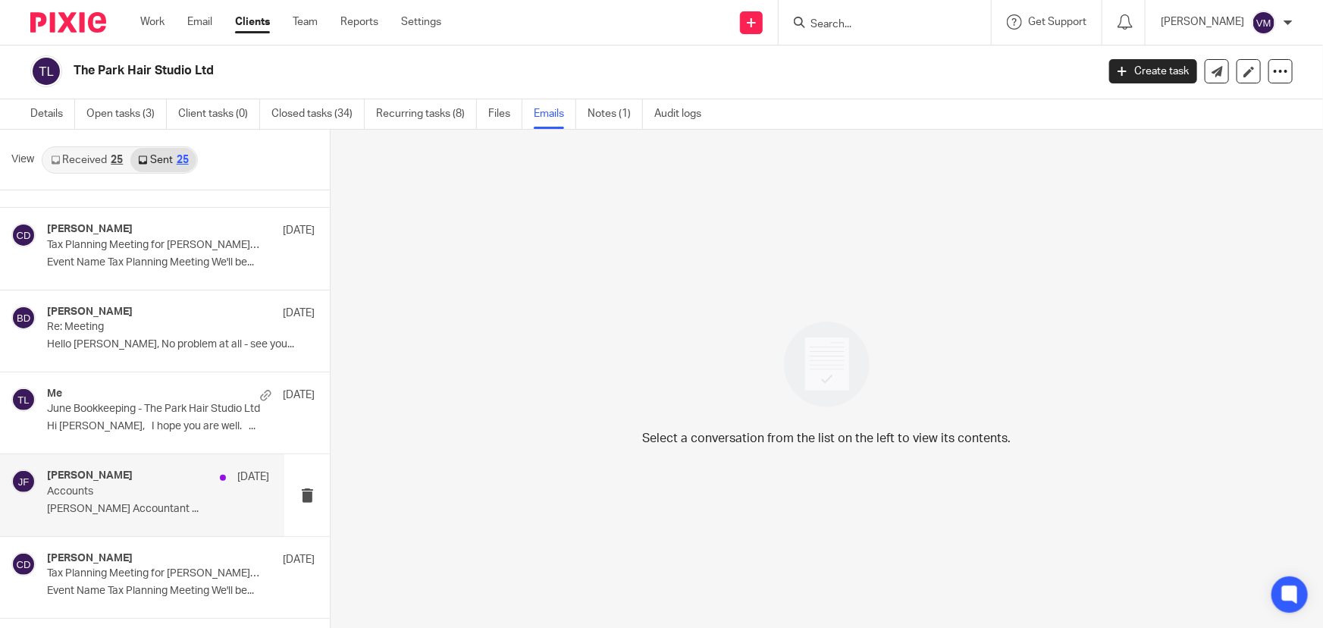
scroll to position [137, 0]
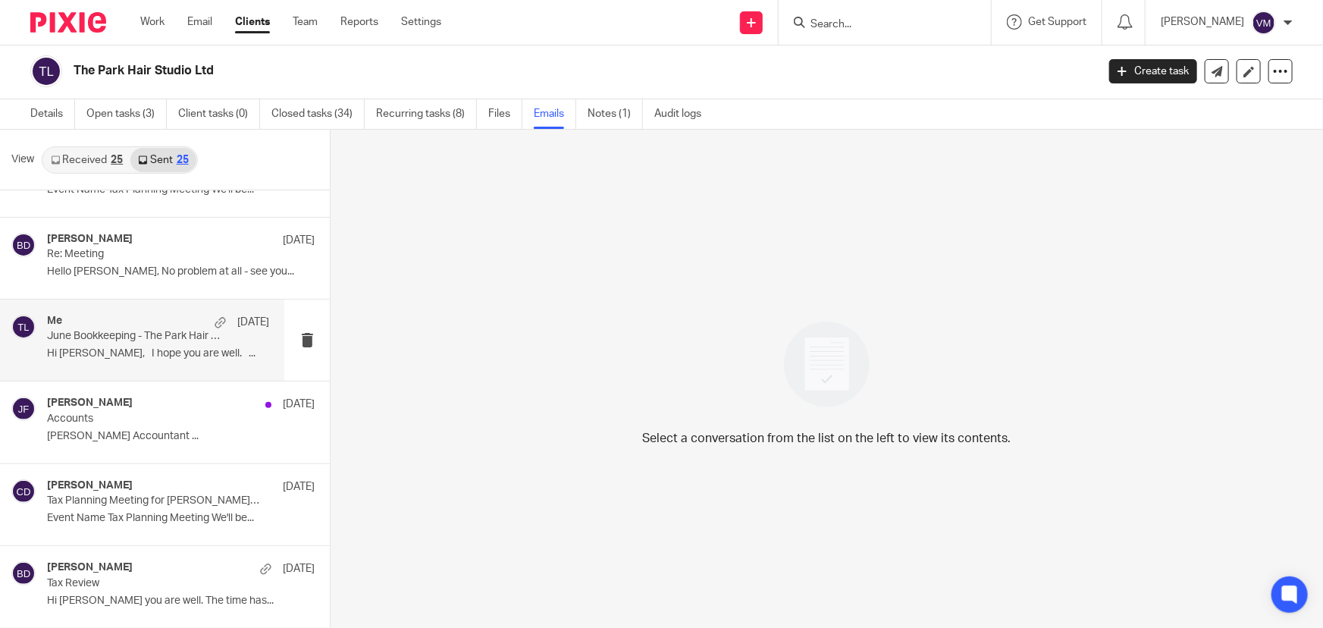
click at [98, 349] on p "Hi Adam, I hope you are well. ..." at bounding box center [158, 353] width 222 height 13
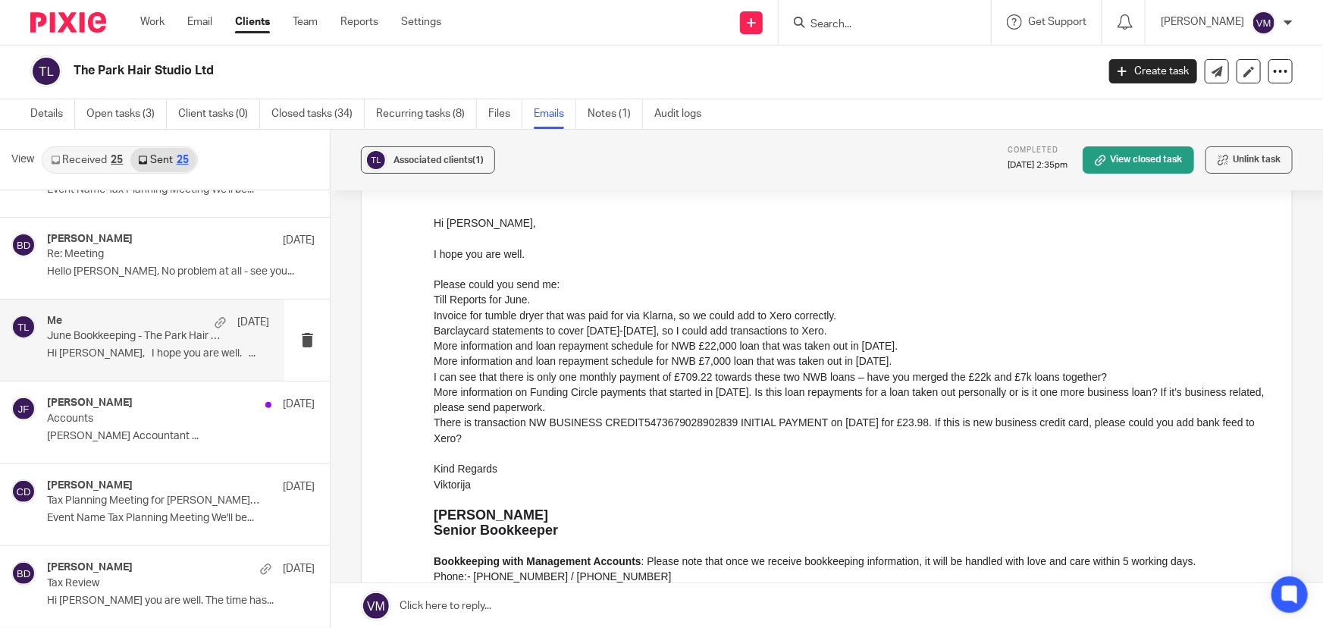
click at [842, 22] on input "Search" at bounding box center [877, 25] width 136 height 14
type input "round"
click at [945, 84] on div "All- Round Plumbing and Heating (Sole Trader) Spencer Keith < slround25@gmail.c…" at bounding box center [936, 65] width 284 height 59
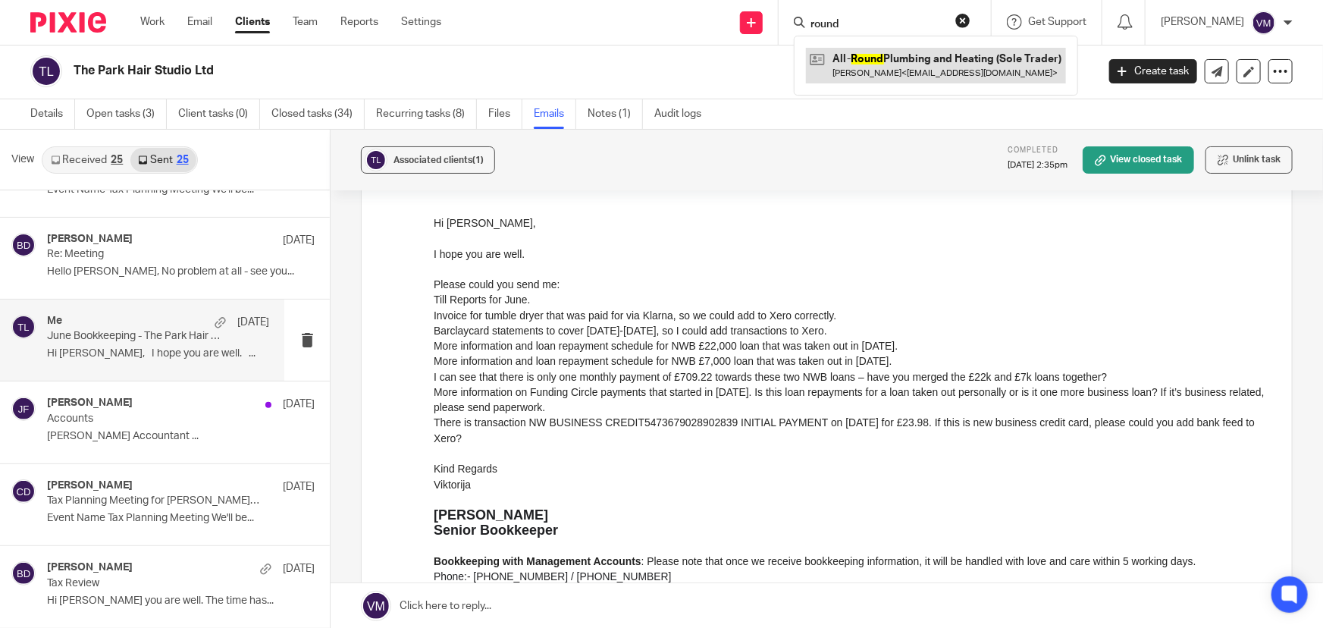
click at [945, 70] on link at bounding box center [936, 65] width 260 height 35
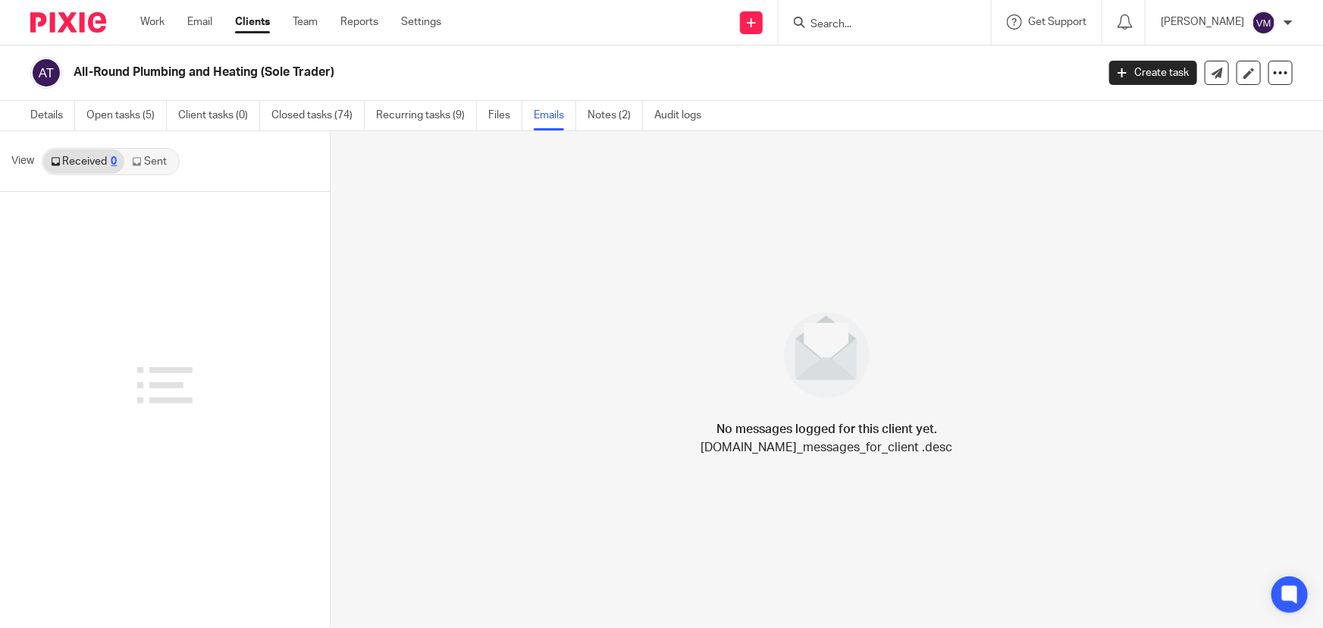
click at [165, 158] on link "Sent" at bounding box center [150, 161] width 53 height 24
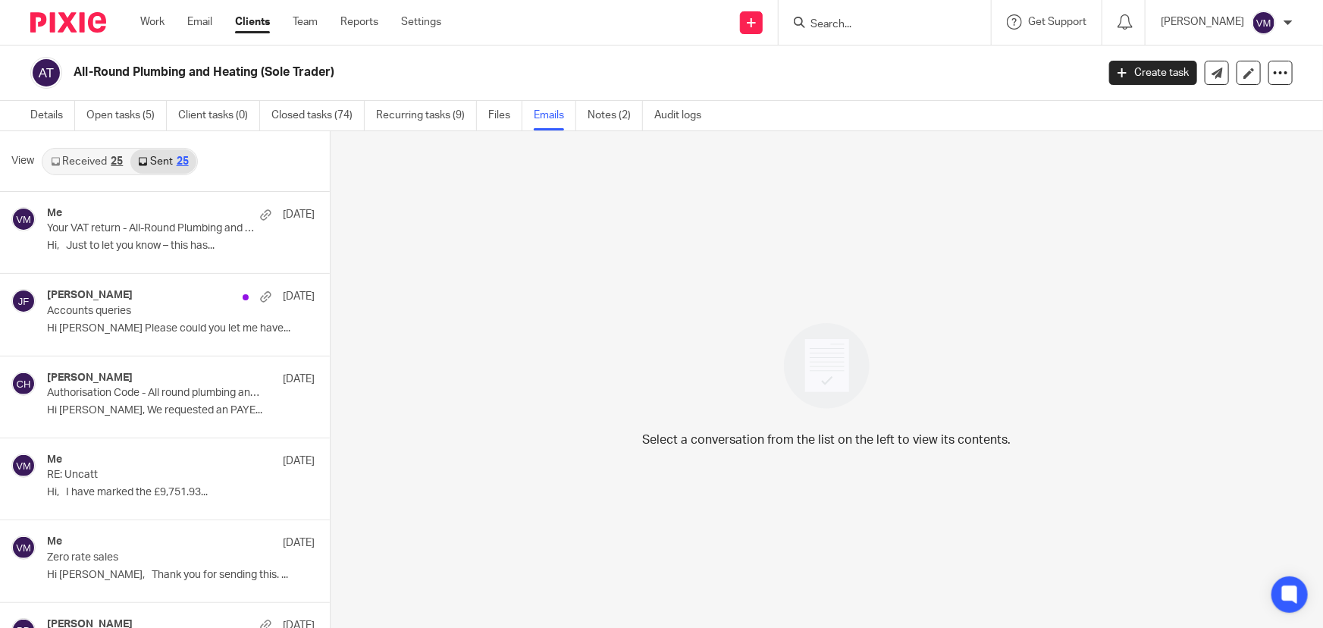
click at [100, 155] on link "Received 25" at bounding box center [86, 161] width 87 height 24
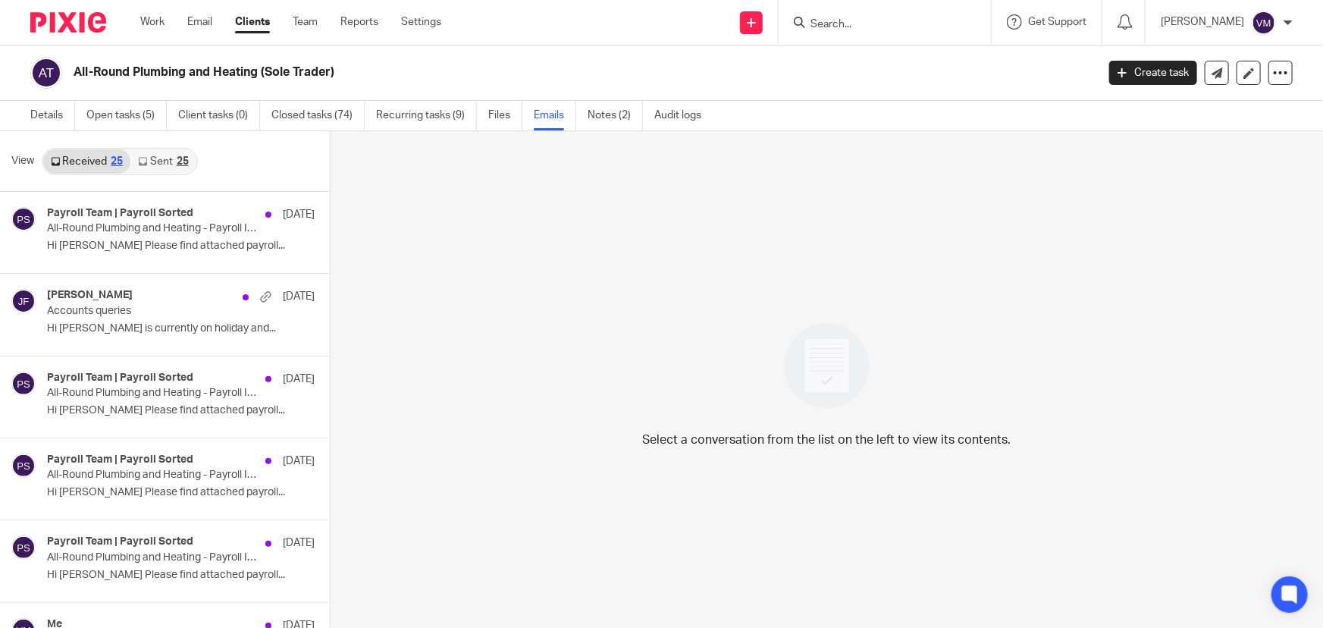
scroll to position [2, 0]
click at [835, 23] on input "Search" at bounding box center [877, 25] width 136 height 14
click at [306, 21] on link "Team" at bounding box center [305, 21] width 25 height 15
